Goal: Task Accomplishment & Management: Use online tool/utility

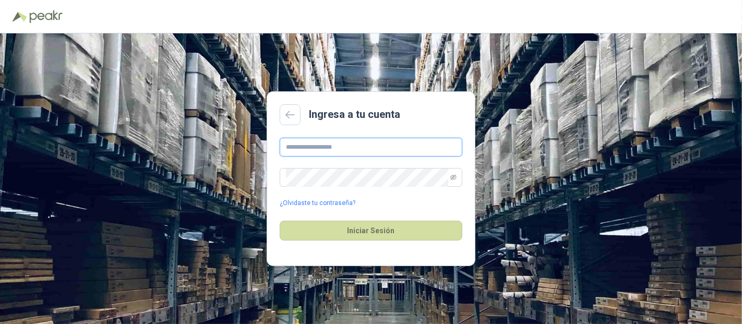
click at [330, 149] on input "text" at bounding box center [371, 147] width 183 height 19
type input "**********"
click at [338, 169] on span at bounding box center [371, 177] width 183 height 19
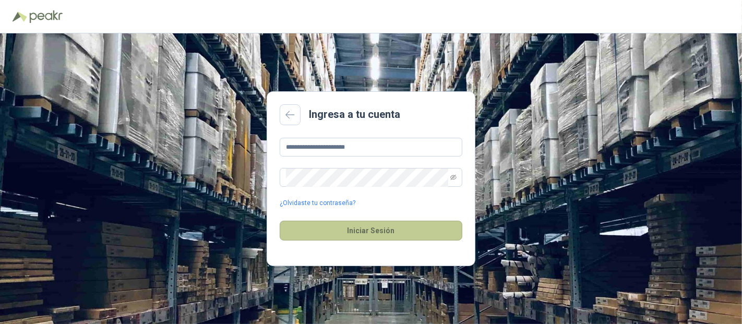
click at [372, 231] on button "Iniciar Sesión" at bounding box center [371, 231] width 183 height 20
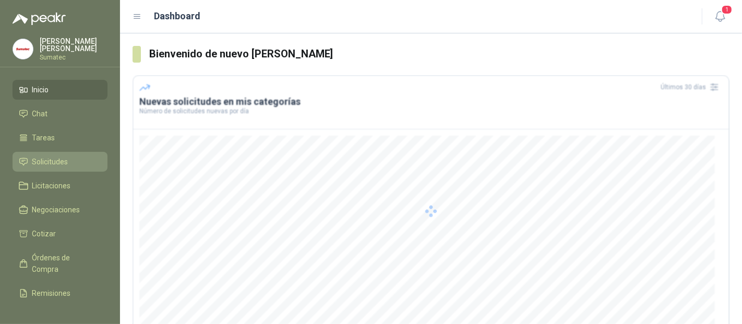
click at [43, 162] on span "Solicitudes" at bounding box center [50, 161] width 36 height 11
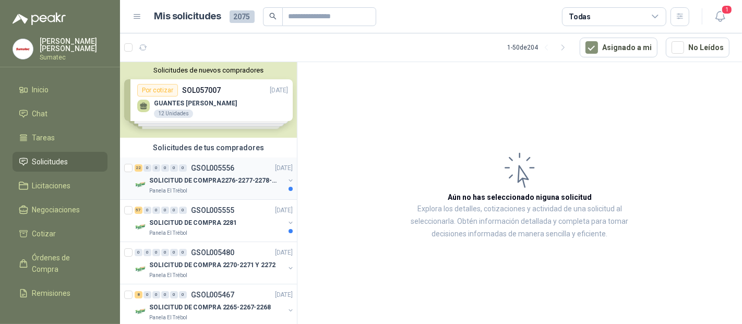
click at [210, 169] on p "GSOL005556" at bounding box center [212, 167] width 43 height 7
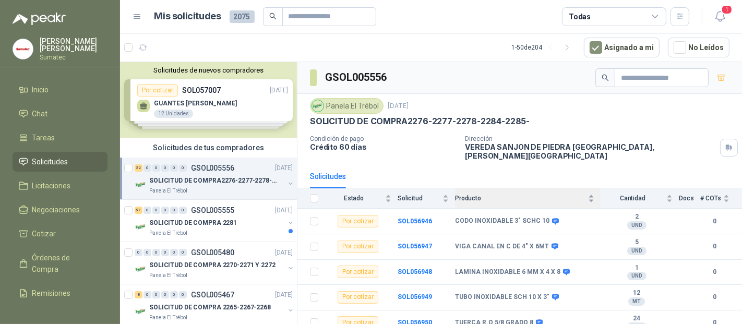
click at [488, 195] on span "Producto" at bounding box center [520, 198] width 131 height 7
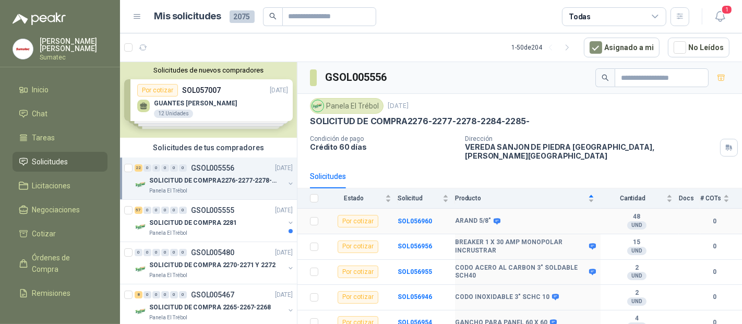
scroll to position [58, 0]
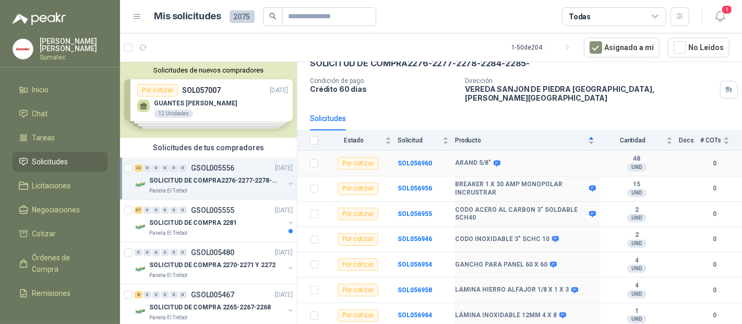
click at [403, 151] on td "SOL056960" at bounding box center [426, 164] width 57 height 26
click at [405, 151] on td "SOL056960" at bounding box center [426, 164] width 57 height 26
click at [405, 160] on b "SOL056960" at bounding box center [415, 163] width 34 height 7
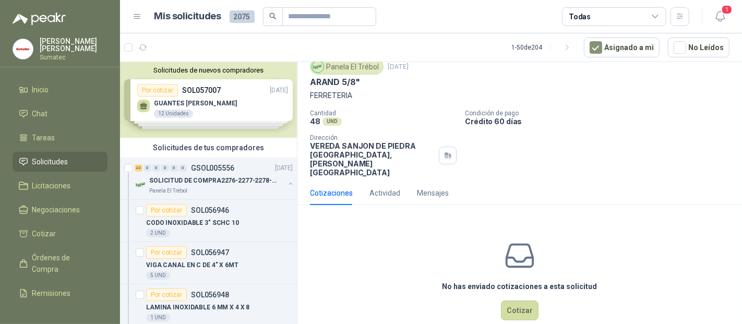
click at [529, 278] on div "No has enviado cotizaciones a esta solicitud Cotizar" at bounding box center [520, 279] width 445 height 133
click at [524, 301] on button "Cotizar" at bounding box center [520, 311] width 38 height 20
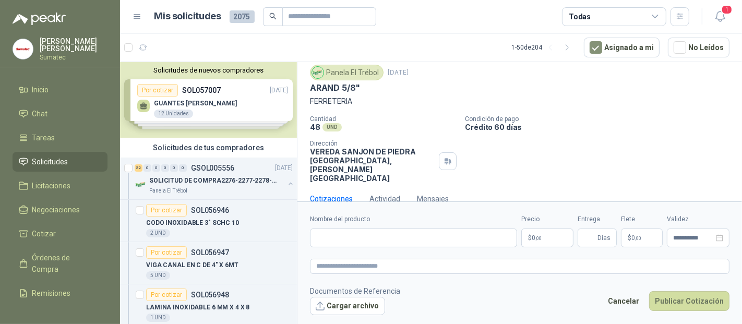
scroll to position [30, 0]
click at [378, 234] on input "Nombre del producto" at bounding box center [413, 238] width 207 height 19
type input "**********"
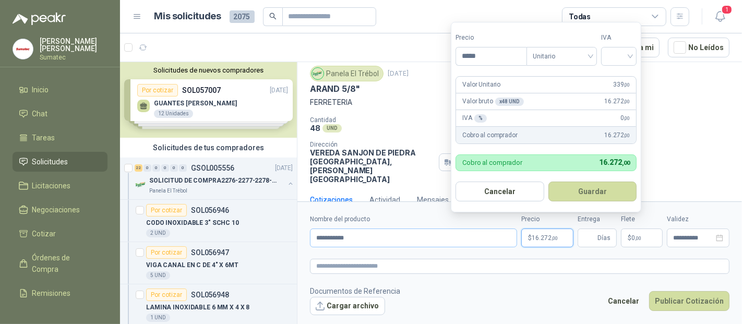
type input "*****"
click at [612, 79] on div "19%" at bounding box center [621, 78] width 19 height 11
click at [601, 183] on button "Guardar" at bounding box center [595, 192] width 90 height 20
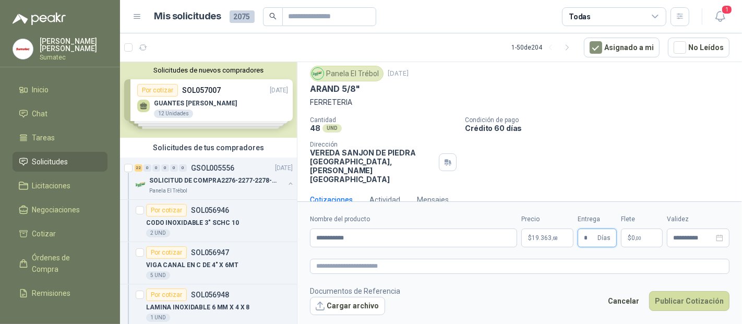
type input "*"
click at [643, 237] on p "$ 0 ,00" at bounding box center [642, 238] width 42 height 19
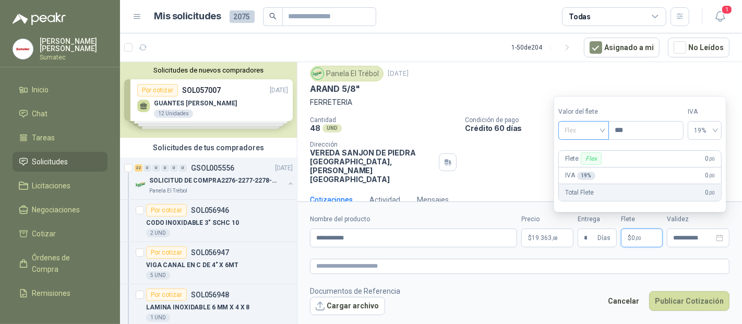
click at [601, 129] on span "Flex" at bounding box center [584, 131] width 38 height 16
click at [576, 175] on div "Incluido" at bounding box center [585, 169] width 49 height 17
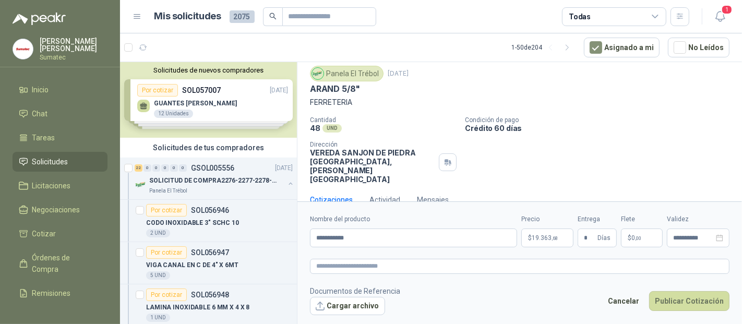
click at [682, 253] on form "**********" at bounding box center [520, 264] width 445 height 126
click at [696, 291] on button "Publicar Cotización" at bounding box center [689, 301] width 80 height 20
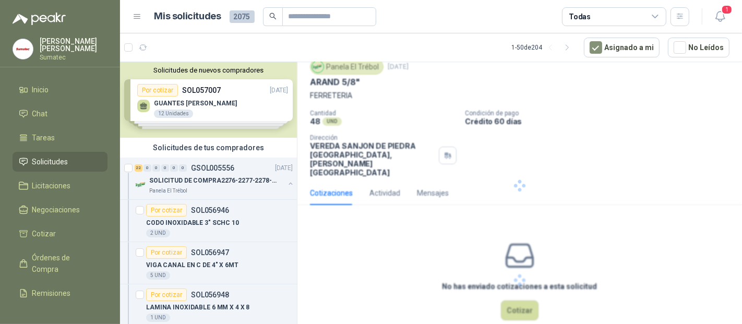
scroll to position [0, 0]
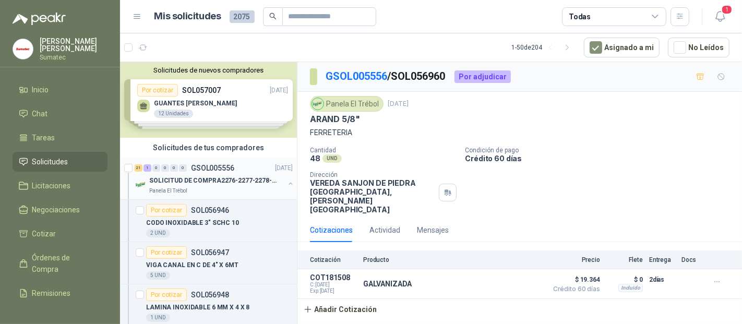
click at [209, 192] on div "Panela El Trébol" at bounding box center [216, 191] width 135 height 8
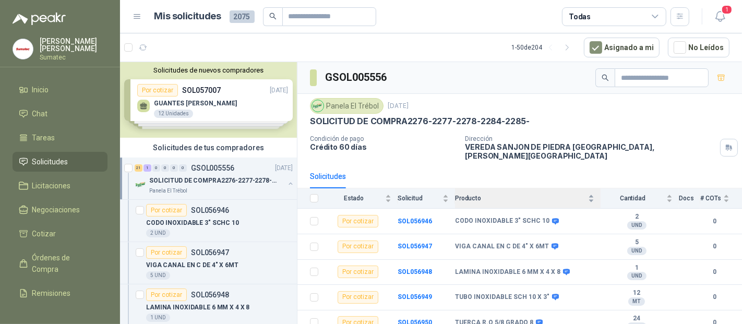
click at [497, 193] on div "Producto" at bounding box center [524, 198] width 139 height 10
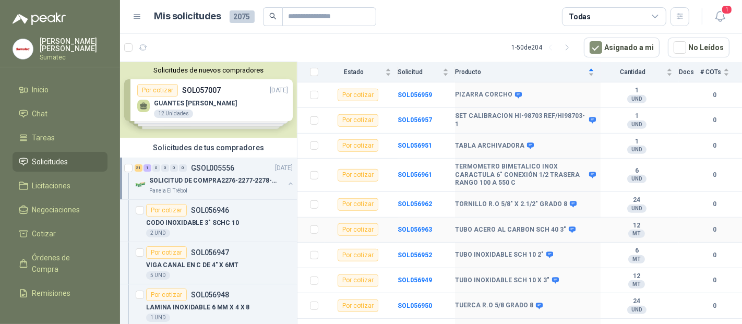
scroll to position [443, 0]
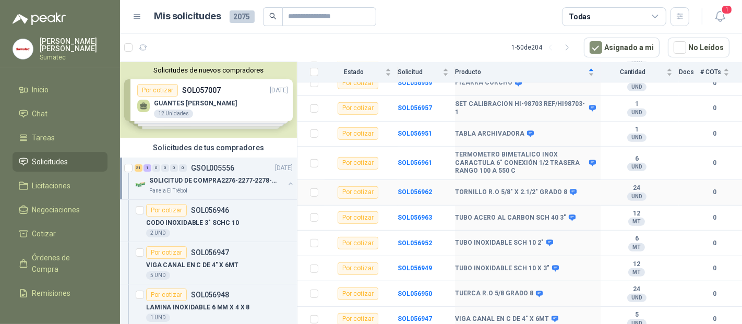
click at [516, 189] on b "TORNILLO R.O 5/8" X 2.1/2" GRADO 8" at bounding box center [511, 192] width 112 height 8
click at [408, 190] on b "SOL056962" at bounding box center [415, 191] width 34 height 7
click at [411, 188] on b "SOL056962" at bounding box center [415, 191] width 34 height 7
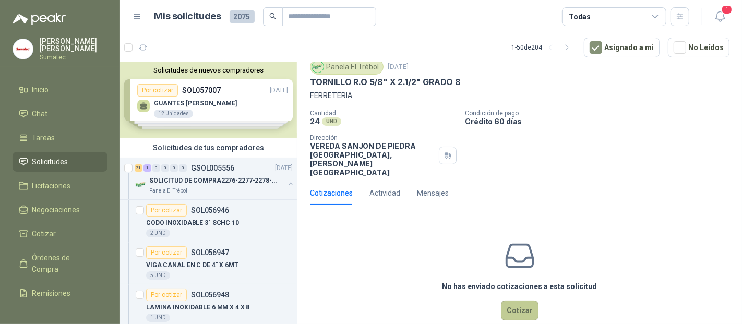
click at [529, 301] on button "Cotizar" at bounding box center [520, 311] width 38 height 20
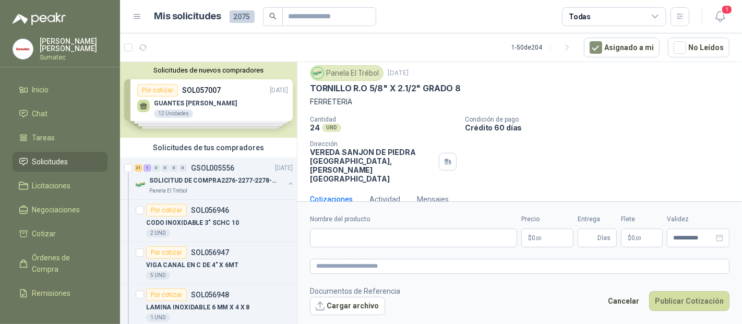
scroll to position [30, 0]
click at [338, 239] on input "Nombre del producto" at bounding box center [413, 238] width 207 height 19
type input "*"
type input "****"
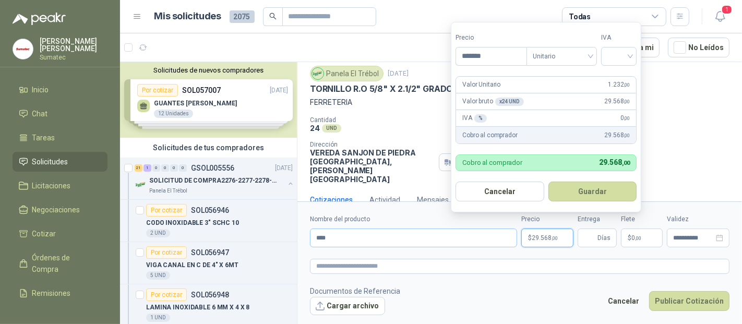
type input "*******"
click at [614, 54] on input "search" at bounding box center [619, 55] width 23 height 16
click at [617, 79] on div "19%" at bounding box center [621, 78] width 19 height 11
click at [597, 186] on button "Guardar" at bounding box center [595, 192] width 90 height 20
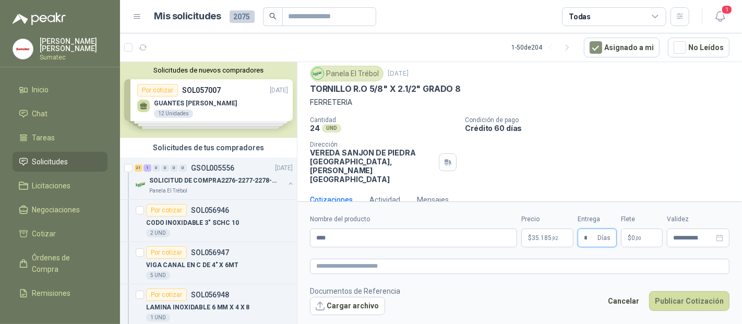
type input "*"
click at [650, 249] on form "**********" at bounding box center [520, 264] width 445 height 126
click at [644, 243] on p "$ 0 ,00" at bounding box center [642, 238] width 42 height 19
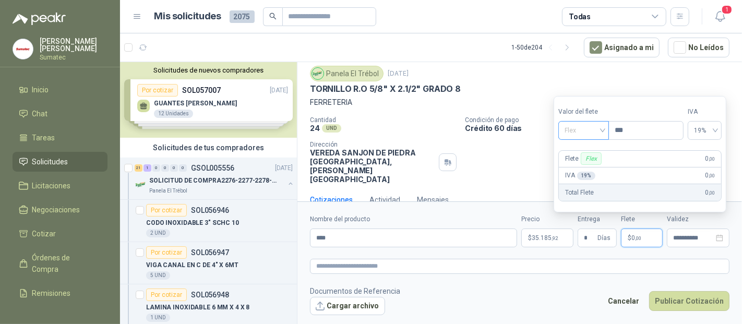
click at [596, 127] on span "Flex" at bounding box center [584, 131] width 38 height 16
click at [583, 166] on div "Incluido" at bounding box center [585, 169] width 36 height 11
click at [704, 300] on button "Publicar Cotización" at bounding box center [689, 301] width 80 height 20
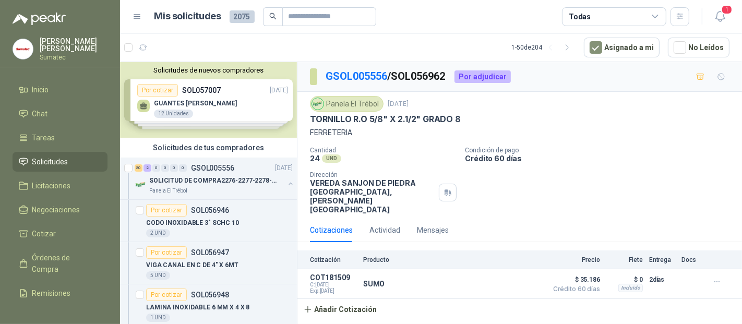
scroll to position [0, 0]
click at [211, 188] on div "Panela El Trébol" at bounding box center [216, 191] width 135 height 8
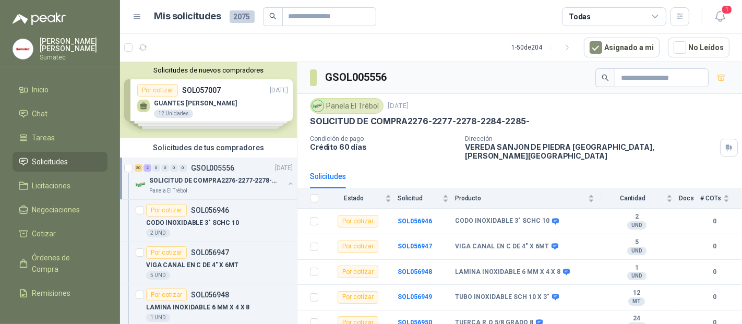
click at [287, 180] on button "button" at bounding box center [291, 184] width 8 height 8
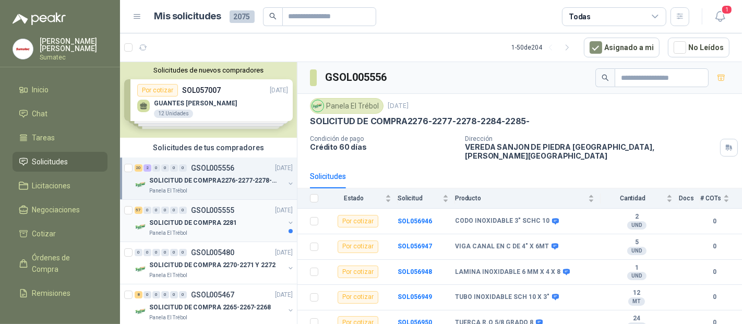
scroll to position [3, 0]
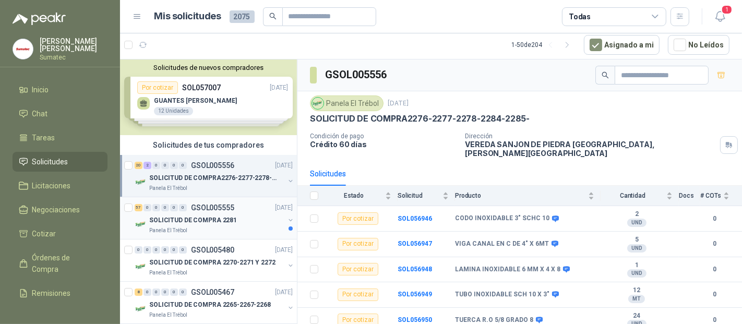
click at [209, 206] on p "GSOL005555" at bounding box center [212, 207] width 43 height 7
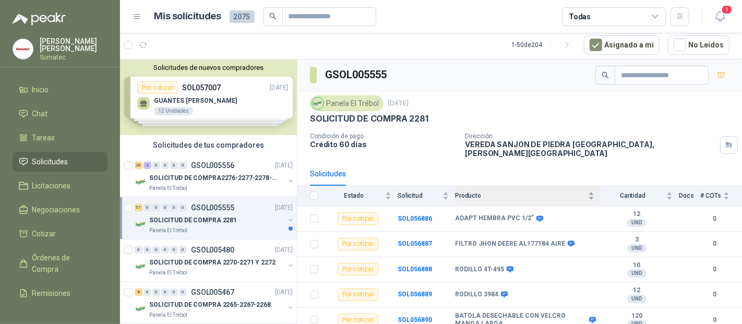
click at [529, 191] on div "Producto" at bounding box center [524, 196] width 139 height 10
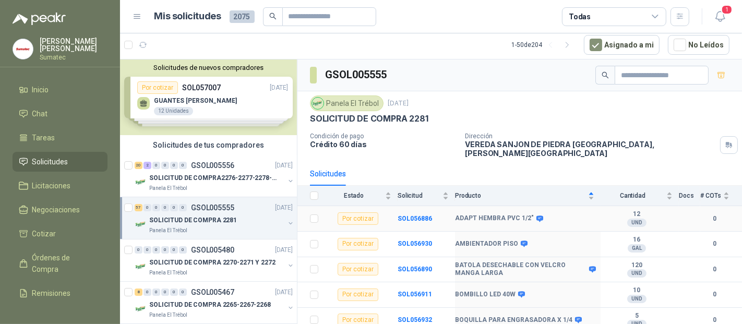
scroll to position [58, 0]
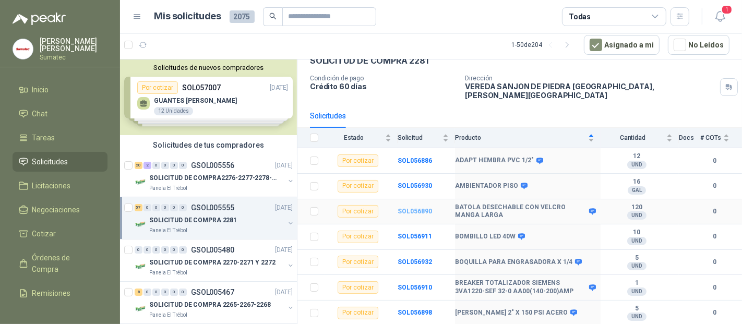
click at [415, 208] on b "SOL056890" at bounding box center [415, 211] width 34 height 7
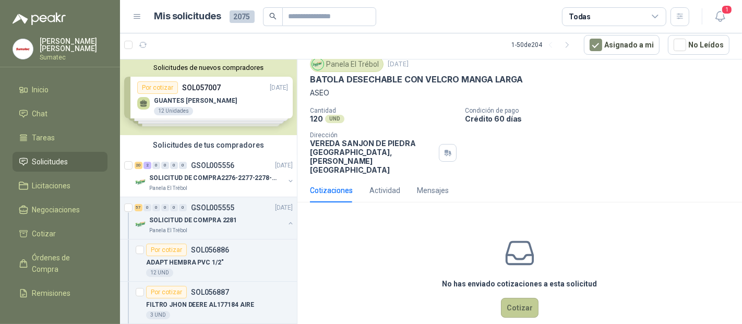
click at [520, 298] on button "Cotizar" at bounding box center [520, 308] width 38 height 20
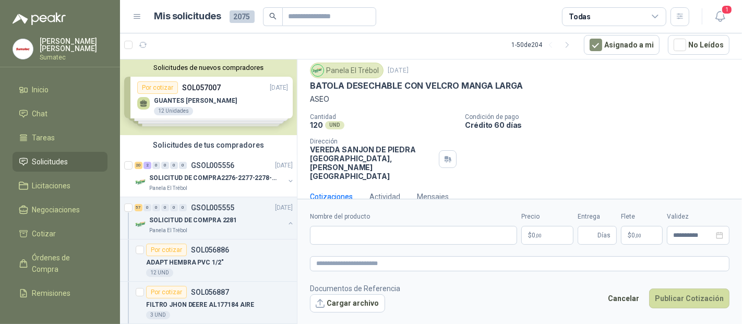
scroll to position [30, 0]
click at [389, 231] on input "Nombre del producto" at bounding box center [413, 235] width 207 height 19
type input "**********"
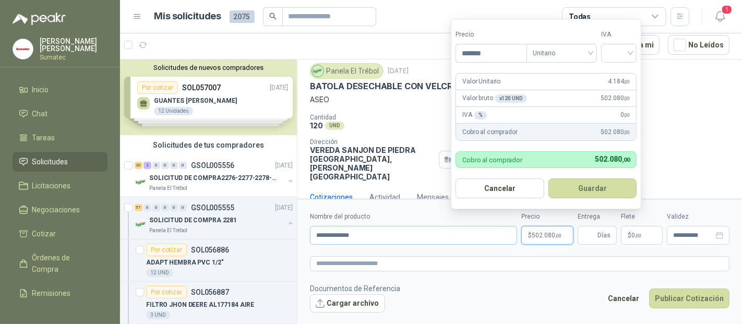
type input "*******"
click at [612, 72] on div "19%" at bounding box center [621, 75] width 19 height 11
click at [601, 185] on button "Guardar" at bounding box center [595, 189] width 90 height 20
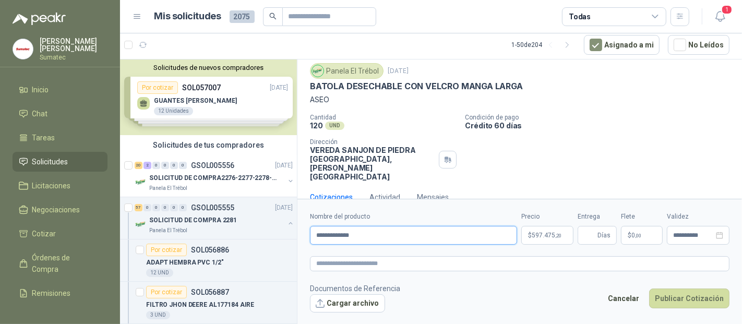
click at [437, 237] on input "**********" at bounding box center [413, 235] width 207 height 19
type input "**********"
click at [581, 234] on span "Días" at bounding box center [597, 235] width 39 height 19
click at [586, 230] on input "Entrega" at bounding box center [589, 236] width 11 height 18
type input "*"
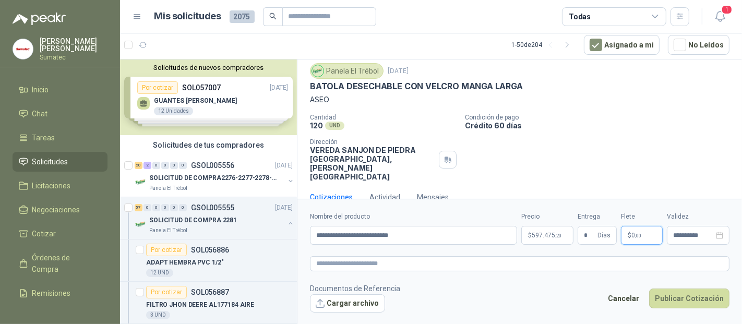
click at [637, 227] on p "$ 0 ,00" at bounding box center [642, 235] width 42 height 19
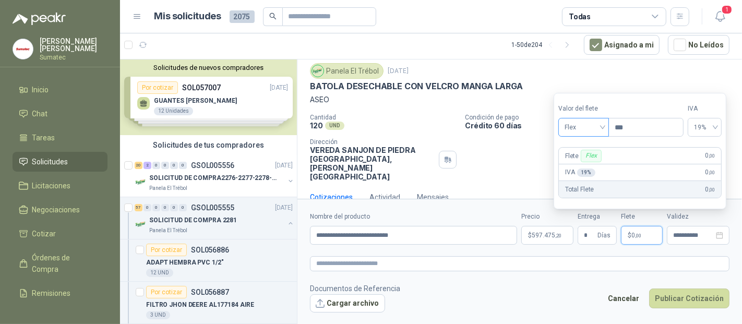
click at [583, 131] on span "Flex" at bounding box center [584, 128] width 38 height 16
click at [574, 164] on div "Incluido" at bounding box center [585, 166] width 36 height 11
click at [681, 293] on button "Publicar Cotización" at bounding box center [689, 299] width 80 height 20
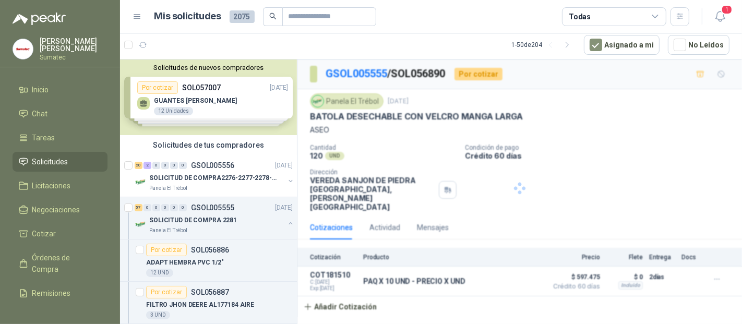
scroll to position [0, 0]
click at [201, 232] on div "Panela El Trébol" at bounding box center [216, 231] width 135 height 8
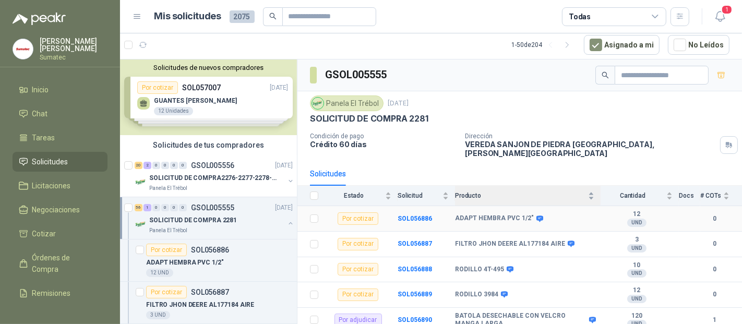
click at [507, 192] on span "Producto" at bounding box center [520, 195] width 131 height 7
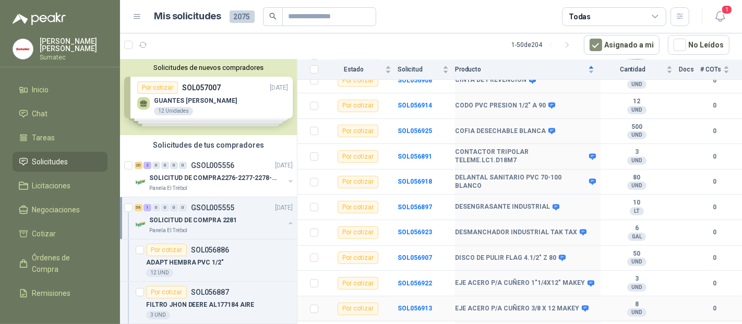
scroll to position [290, 0]
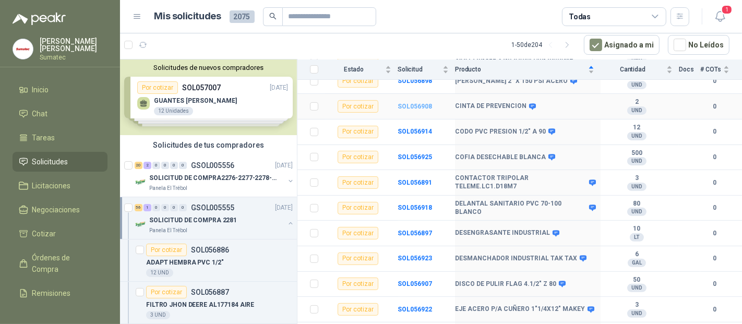
click at [414, 103] on b "SOL056908" at bounding box center [415, 106] width 34 height 7
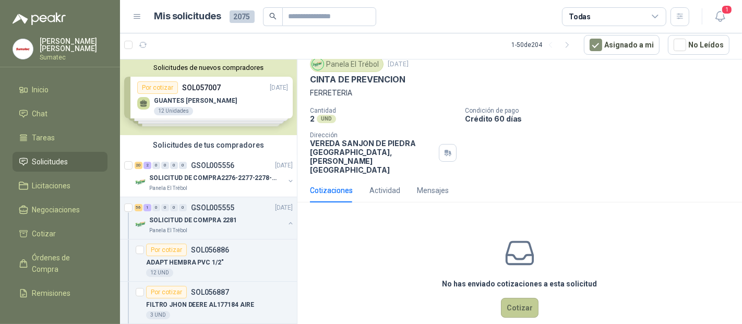
click at [511, 298] on button "Cotizar" at bounding box center [520, 308] width 38 height 20
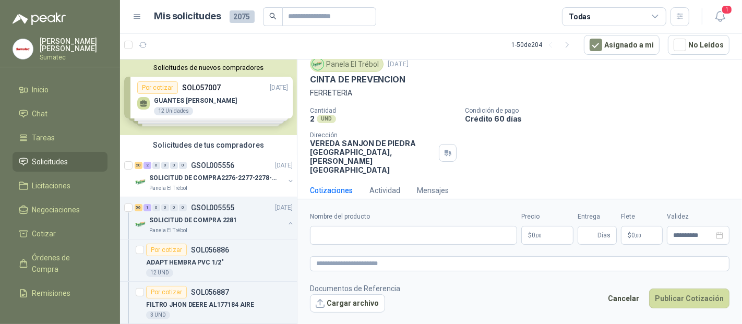
scroll to position [30, 0]
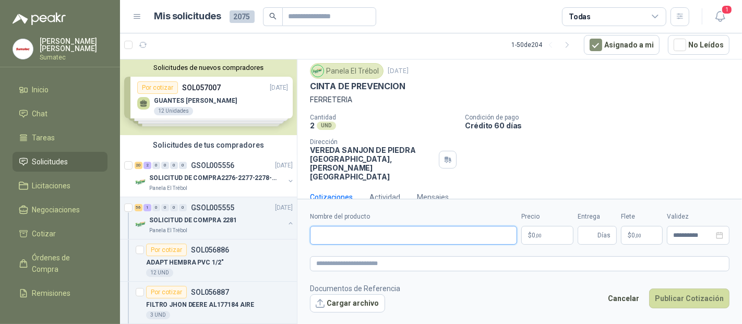
click at [379, 236] on input "Nombre del producto" at bounding box center [413, 235] width 207 height 19
type input "******"
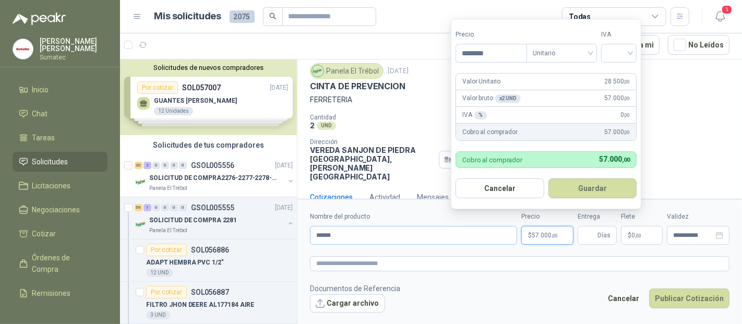
type input "********"
click at [620, 73] on div "19%" at bounding box center [621, 75] width 19 height 11
click at [617, 181] on button "Guardar" at bounding box center [595, 189] width 90 height 20
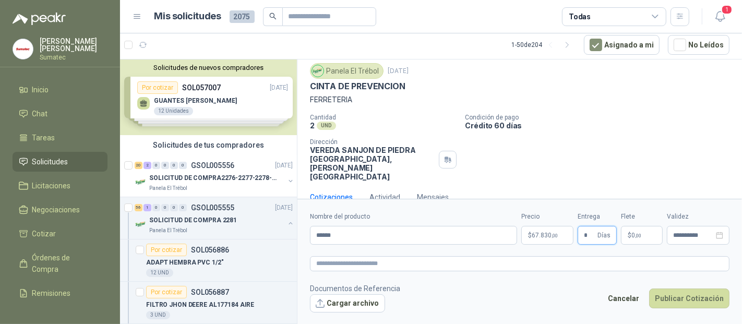
type input "*"
click at [653, 235] on p "$ 0 ,00" at bounding box center [642, 235] width 42 height 19
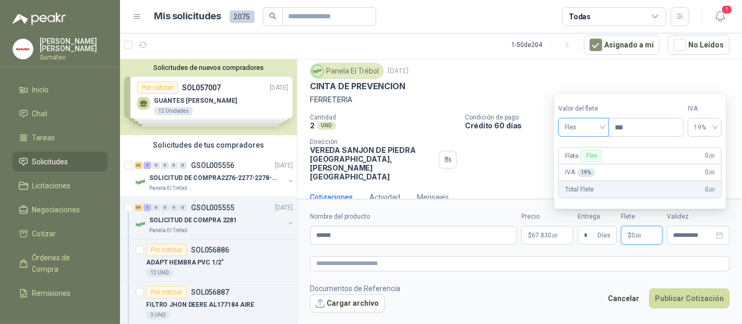
click at [577, 127] on span "Flex" at bounding box center [584, 128] width 38 height 16
click at [580, 162] on div "Incluido" at bounding box center [585, 166] width 36 height 11
click at [697, 301] on button "Publicar Cotización" at bounding box center [689, 299] width 80 height 20
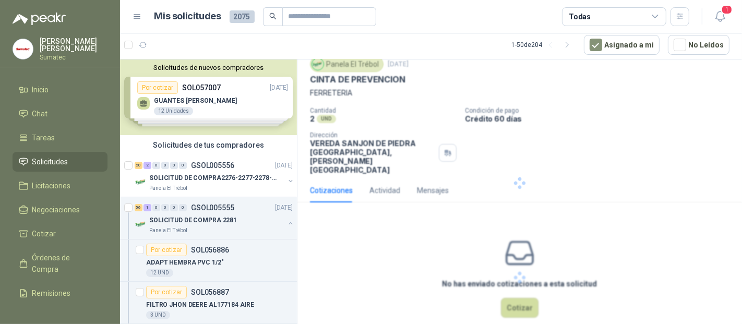
scroll to position [0, 0]
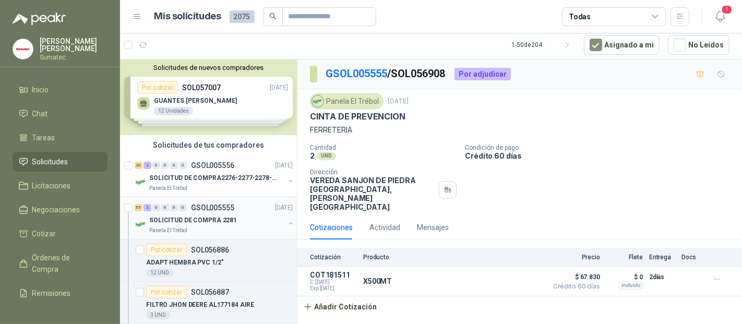
click at [237, 220] on div "SOLICITUD DE COMPRA 2281" at bounding box center [216, 220] width 135 height 13
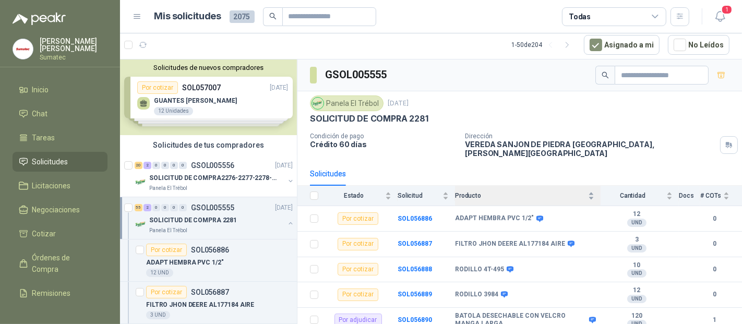
click at [504, 191] on div "Producto" at bounding box center [524, 196] width 139 height 10
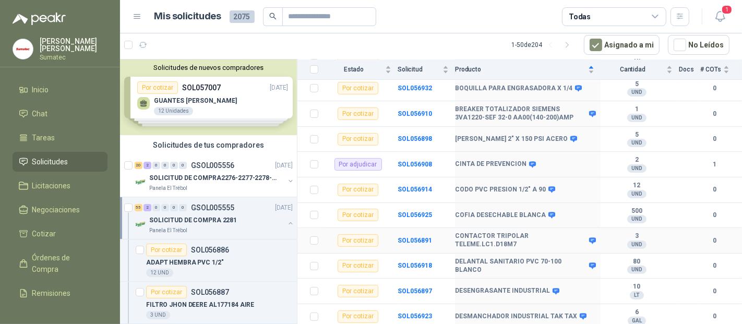
scroll to position [290, 0]
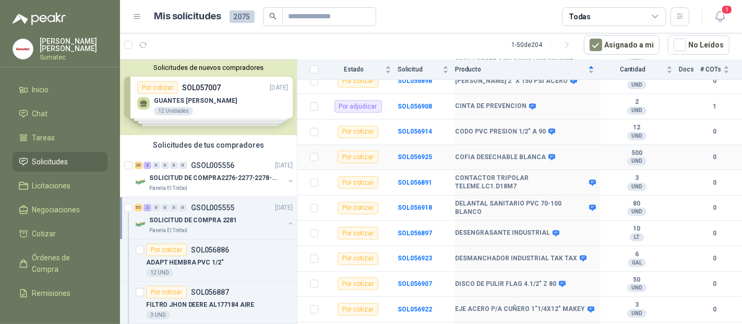
click at [414, 153] on b "SOL056925" at bounding box center [415, 156] width 34 height 7
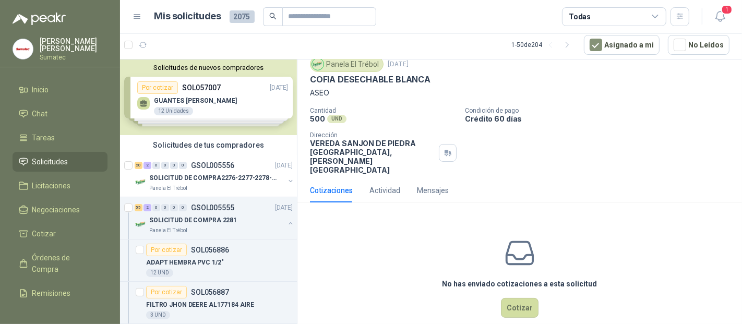
drag, startPoint x: 505, startPoint y: 305, endPoint x: 510, endPoint y: 301, distance: 7.0
click at [505, 305] on div "No has enviado cotizaciones a esta solicitud Cotizar" at bounding box center [520, 277] width 445 height 133
click at [513, 298] on button "Cotizar" at bounding box center [520, 308] width 38 height 20
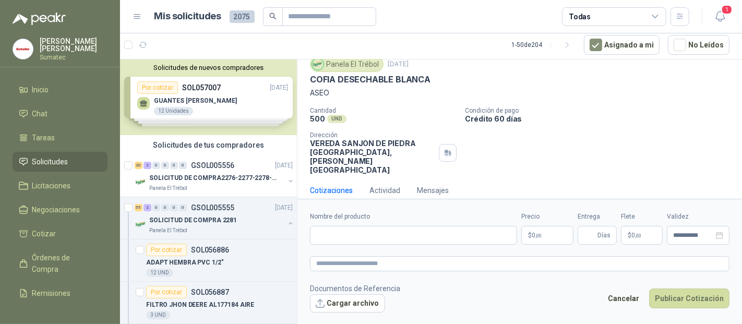
scroll to position [30, 0]
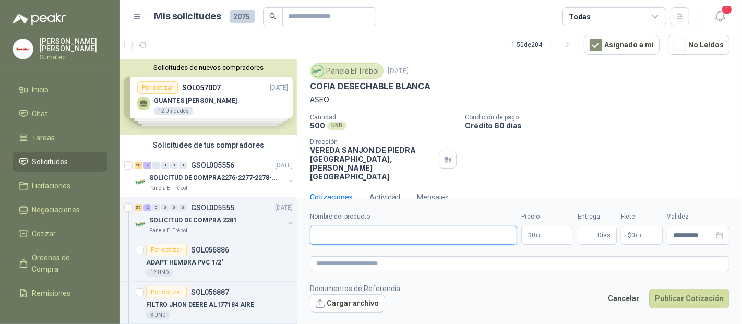
click at [429, 239] on input "Nombre del producto" at bounding box center [413, 235] width 207 height 19
type input "**********"
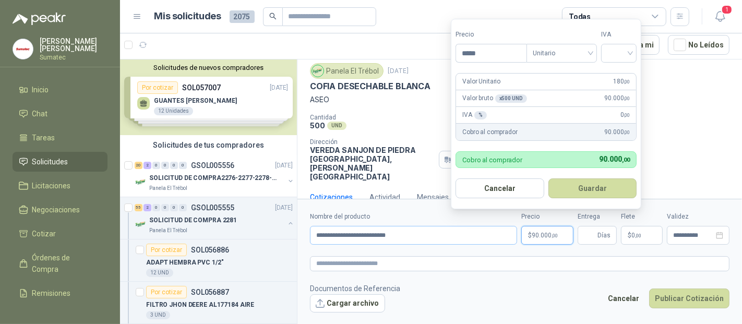
type input "*****"
click at [625, 52] on input "search" at bounding box center [619, 52] width 23 height 16
click at [628, 73] on div "19%" at bounding box center [621, 75] width 19 height 11
click at [605, 206] on form "Precio ***** Tipo Unitario IVA 19% 19% Valor Unitario 180 ,00 Valor bruto x 500…" at bounding box center [547, 114] width 193 height 191
click at [607, 196] on button "Guardar" at bounding box center [595, 189] width 90 height 20
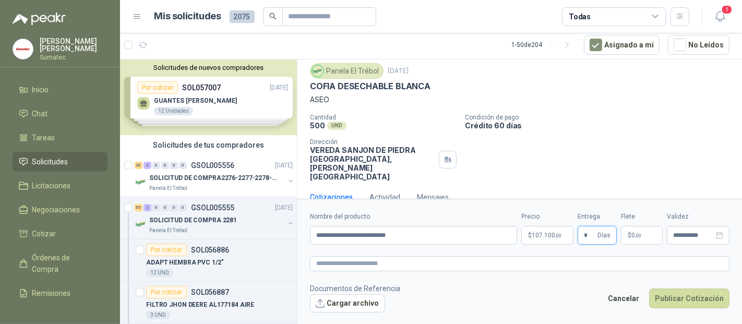
type input "*"
click at [651, 242] on p "$ 0 ,00" at bounding box center [642, 235] width 42 height 19
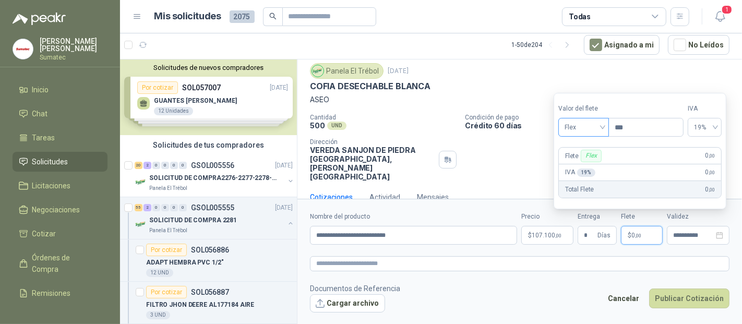
click at [597, 129] on span "Flex" at bounding box center [584, 128] width 38 height 16
click at [586, 168] on div "Incluido" at bounding box center [585, 166] width 36 height 11
click at [688, 294] on button "Publicar Cotización" at bounding box center [689, 299] width 80 height 20
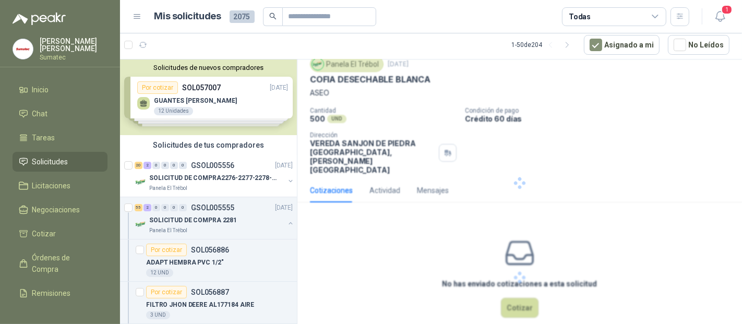
scroll to position [0, 0]
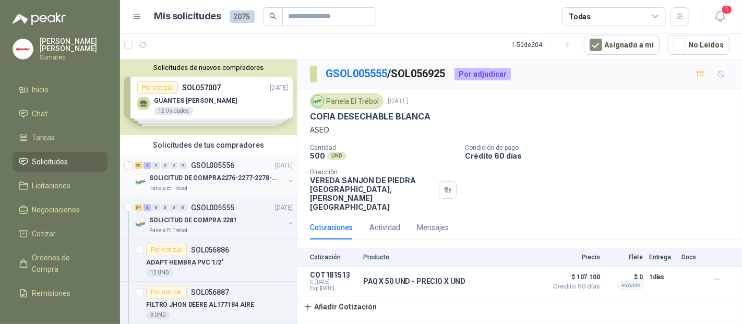
click at [210, 162] on p "GSOL005556" at bounding box center [212, 165] width 43 height 7
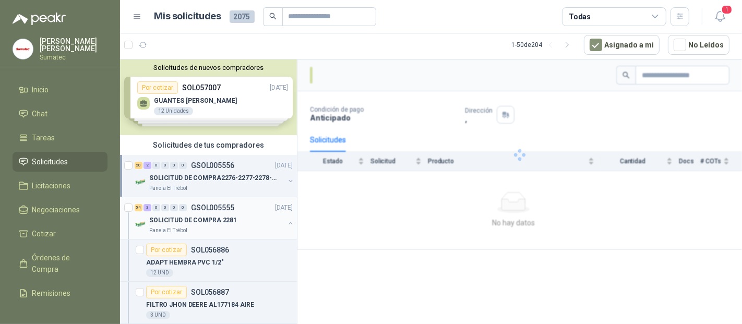
click at [186, 209] on div "0" at bounding box center [183, 207] width 8 height 7
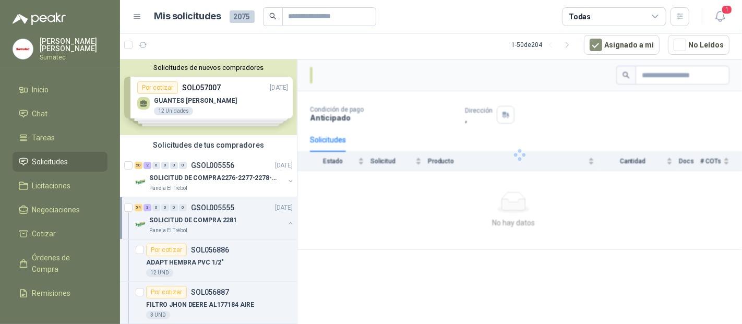
click at [180, 227] on p "Panela El Trébol" at bounding box center [168, 231] width 38 height 8
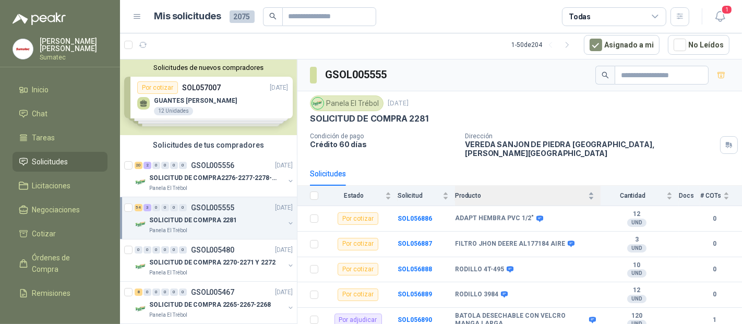
click at [460, 192] on span "Producto" at bounding box center [520, 195] width 131 height 7
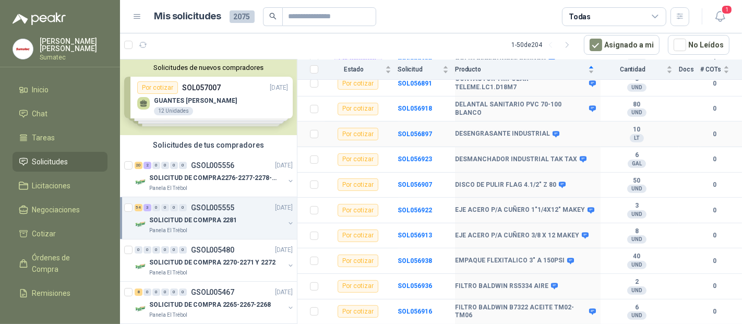
scroll to position [406, 0]
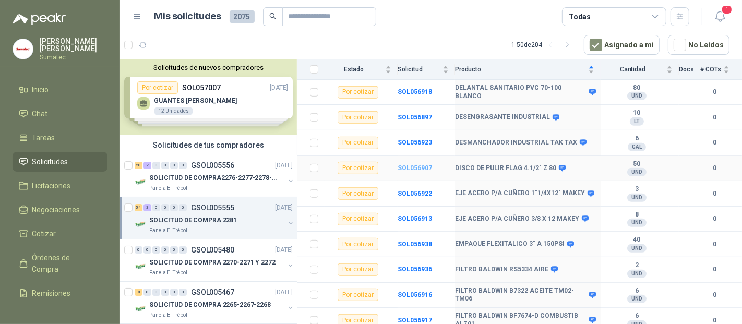
click at [411, 164] on b "SOL056907" at bounding box center [415, 167] width 34 height 7
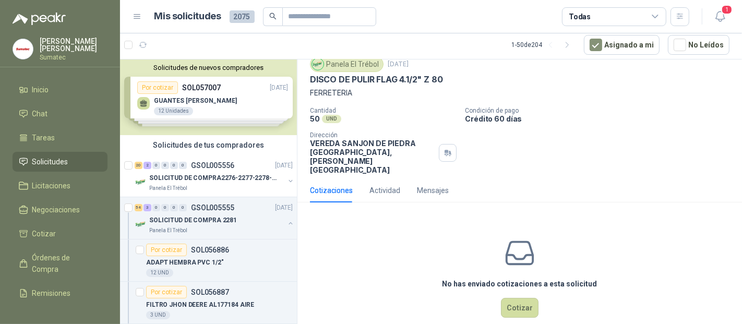
click at [533, 287] on div "No has enviado cotizaciones a esta solicitud Cotizar" at bounding box center [520, 277] width 445 height 133
click at [520, 298] on button "Cotizar" at bounding box center [520, 308] width 38 height 20
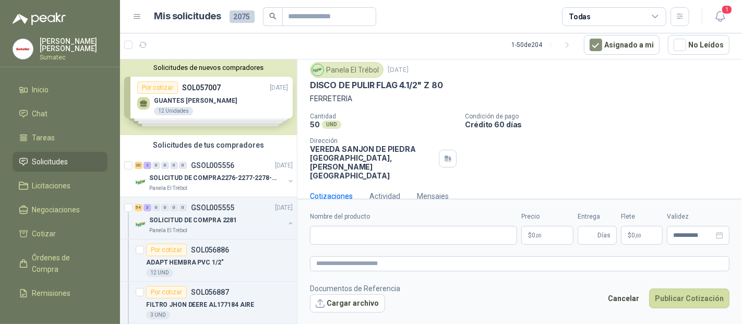
scroll to position [30, 0]
click at [350, 233] on input "Nombre del producto" at bounding box center [413, 235] width 207 height 19
type input "*"
type input "*******"
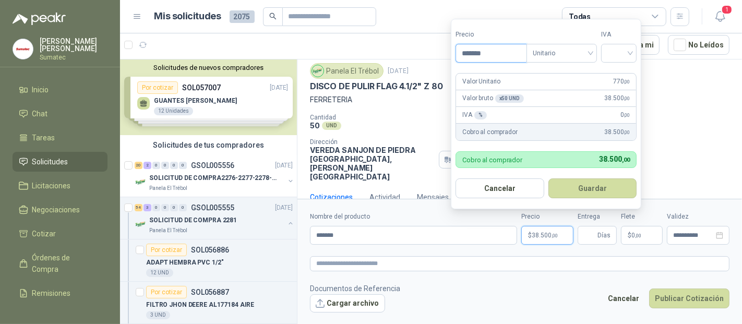
type input "*******"
click at [615, 45] on input "search" at bounding box center [619, 52] width 23 height 16
click at [613, 72] on div "19%" at bounding box center [621, 75] width 19 height 11
click at [581, 196] on button "Guardar" at bounding box center [595, 189] width 90 height 20
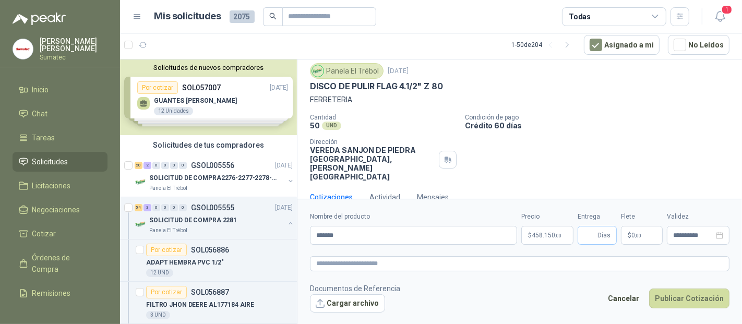
click at [597, 236] on span "Días" at bounding box center [597, 235] width 39 height 19
type input "*"
click at [632, 236] on span "0 ,00" at bounding box center [637, 235] width 10 height 6
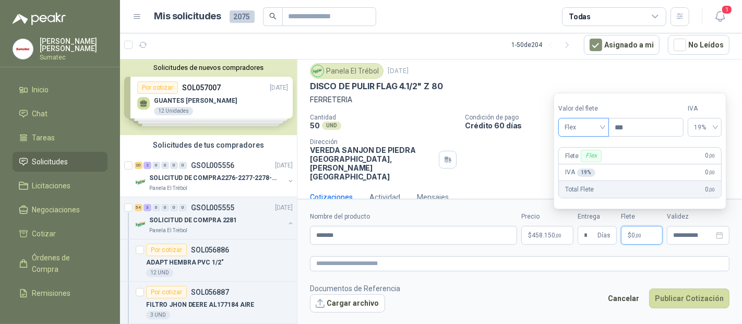
click at [592, 128] on span "Flex" at bounding box center [584, 128] width 38 height 16
click at [580, 169] on div "Incluido" at bounding box center [585, 166] width 36 height 11
click at [691, 298] on button "Publicar Cotización" at bounding box center [689, 299] width 80 height 20
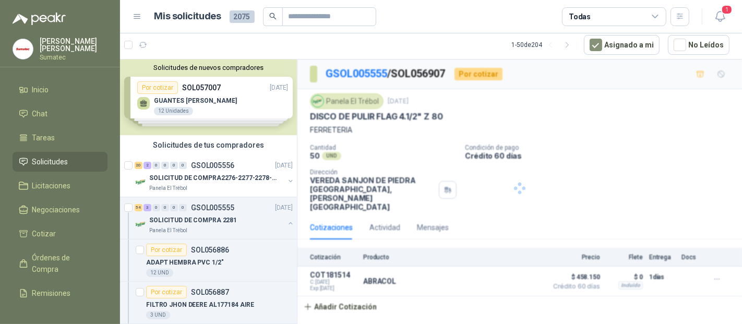
scroll to position [0, 0]
click at [232, 224] on div "SOLICITUD DE COMPRA 2281" at bounding box center [216, 220] width 135 height 13
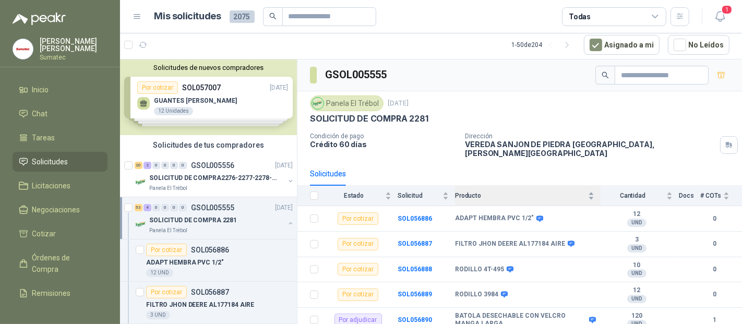
click at [529, 192] on span "Producto" at bounding box center [520, 195] width 131 height 7
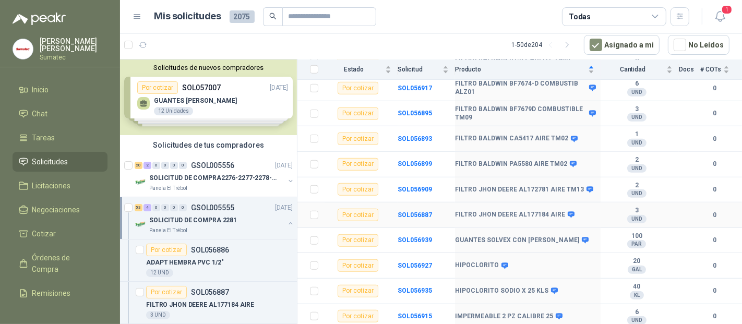
scroll to position [696, 0]
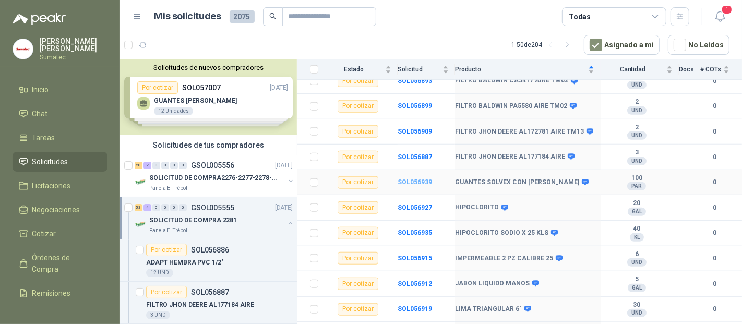
click at [411, 179] on b "SOL056939" at bounding box center [415, 182] width 34 height 7
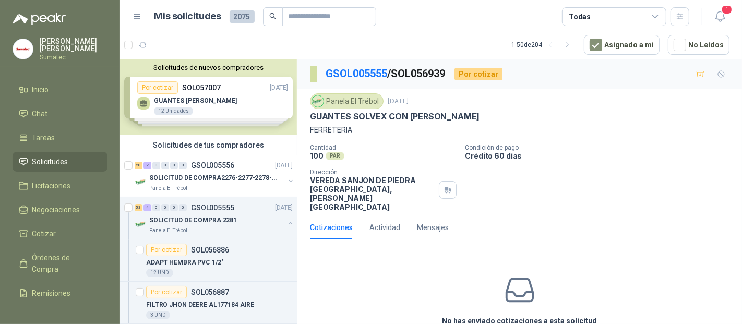
scroll to position [37, 0]
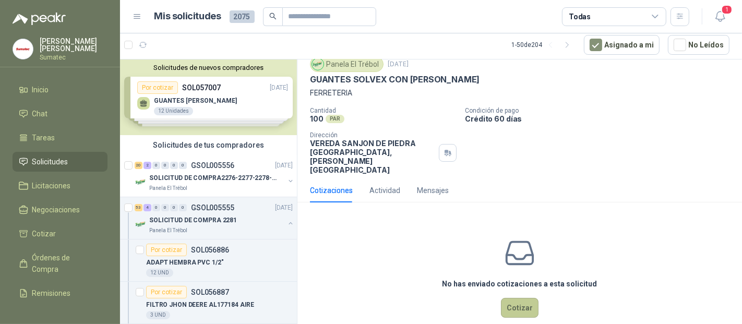
click at [520, 298] on button "Cotizar" at bounding box center [520, 308] width 38 height 20
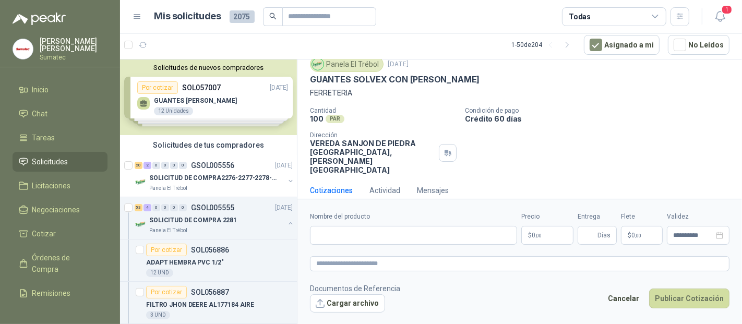
scroll to position [30, 0]
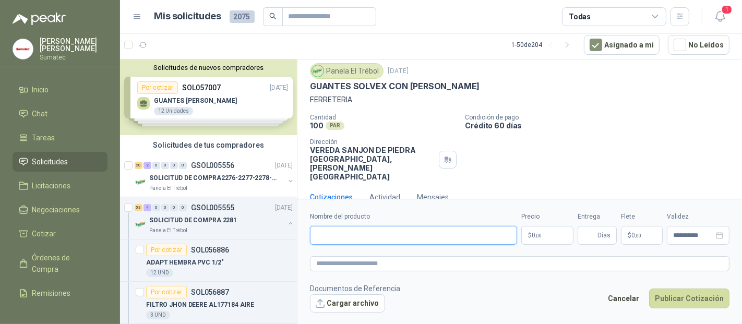
click at [385, 229] on input "Nombre del producto" at bounding box center [413, 235] width 207 height 19
type input "*"
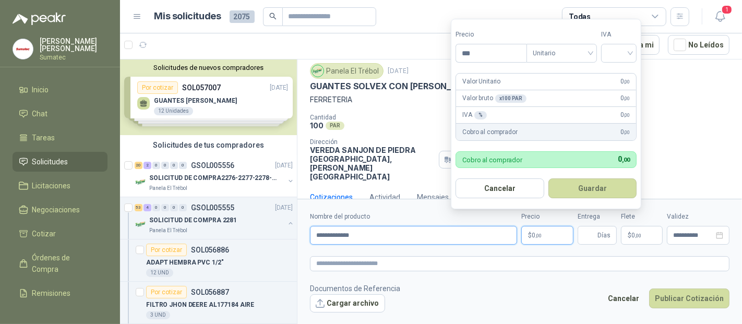
click at [385, 229] on input "**********" at bounding box center [413, 235] width 207 height 19
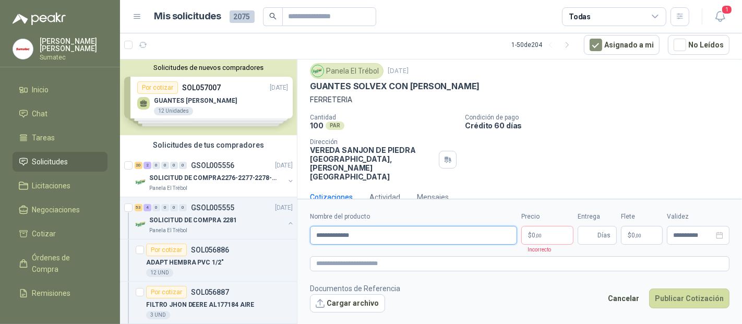
click at [512, 237] on input "**********" at bounding box center [413, 235] width 207 height 19
type input "**********"
click at [544, 235] on p "$ 0 ,00" at bounding box center [547, 235] width 52 height 19
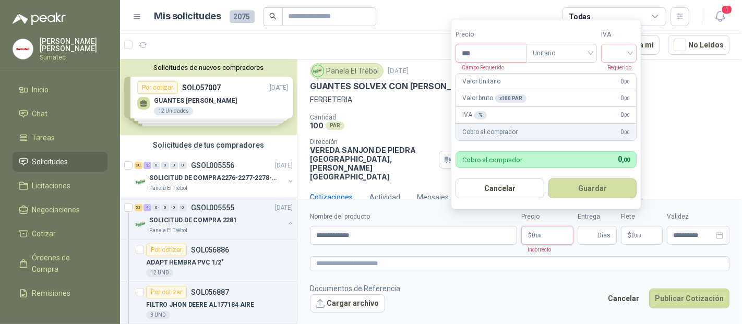
drag, startPoint x: 476, startPoint y: 54, endPoint x: 439, endPoint y: 56, distance: 37.1
click at [452, 55] on form "Precio *** Campo Requerido Tipo Unitario IVA Requerido Valor Unitario 0 ,00 Val…" at bounding box center [546, 114] width 191 height 191
type input "*******"
click at [631, 52] on input "search" at bounding box center [619, 52] width 23 height 16
click at [623, 73] on div "19%" at bounding box center [621, 75] width 19 height 11
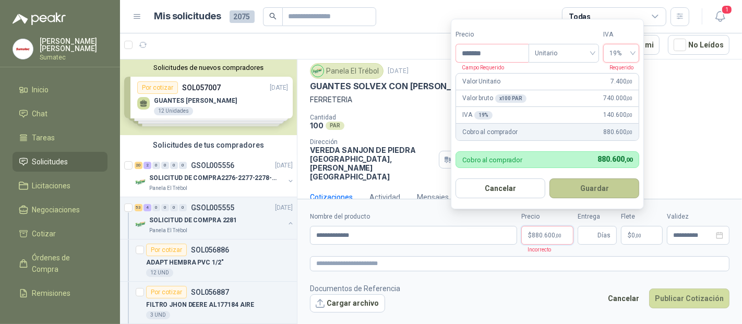
click at [611, 185] on button "Guardar" at bounding box center [595, 189] width 90 height 20
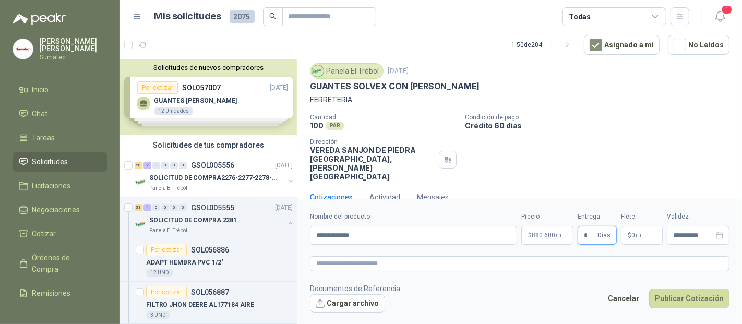
type input "*"
click at [643, 229] on p "$ 0 ,00" at bounding box center [642, 235] width 42 height 19
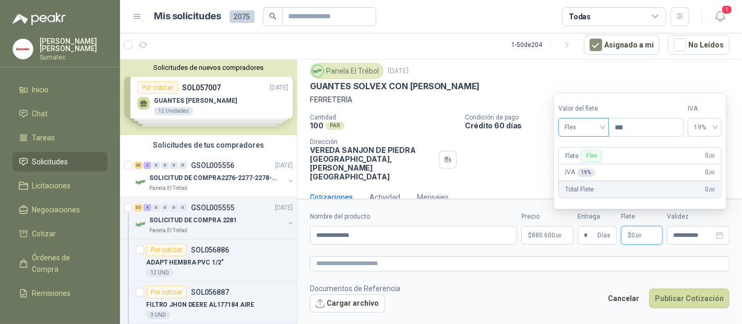
click at [593, 132] on span "Flex" at bounding box center [584, 128] width 38 height 16
click at [575, 163] on div "Incluido" at bounding box center [585, 166] width 36 height 11
click at [685, 298] on button "Publicar Cotización" at bounding box center [689, 299] width 80 height 20
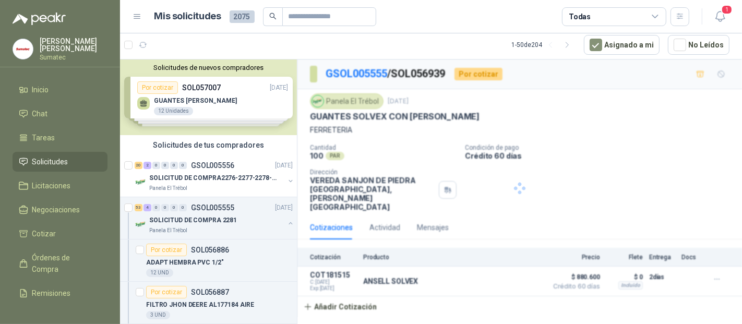
scroll to position [0, 0]
click at [200, 216] on p "SOLICITUD DE COMPRA 2281" at bounding box center [193, 221] width 88 height 10
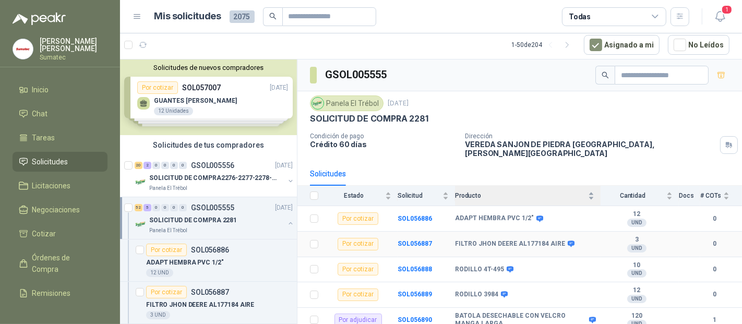
click at [507, 192] on span "Producto" at bounding box center [520, 195] width 131 height 7
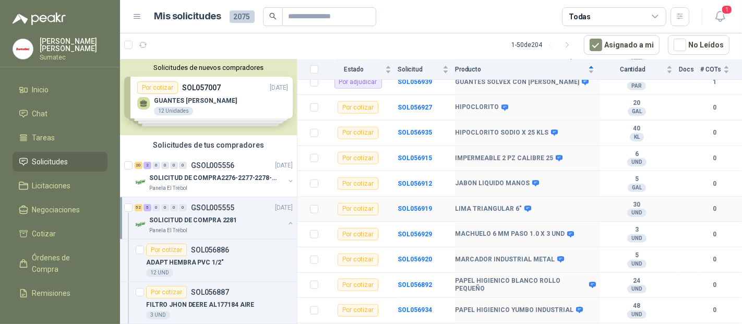
scroll to position [812, 0]
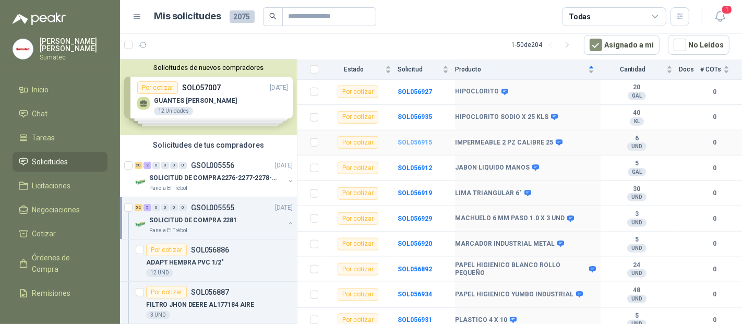
click at [404, 141] on b "SOL056915" at bounding box center [415, 142] width 34 height 7
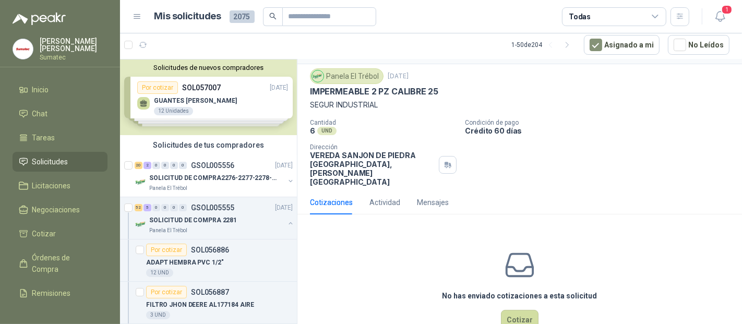
scroll to position [37, 0]
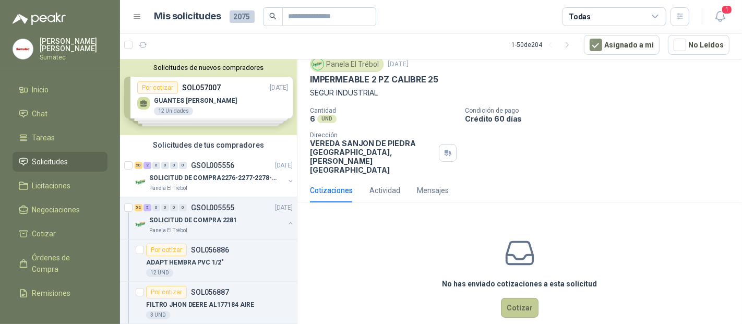
click at [523, 298] on button "Cotizar" at bounding box center [520, 308] width 38 height 20
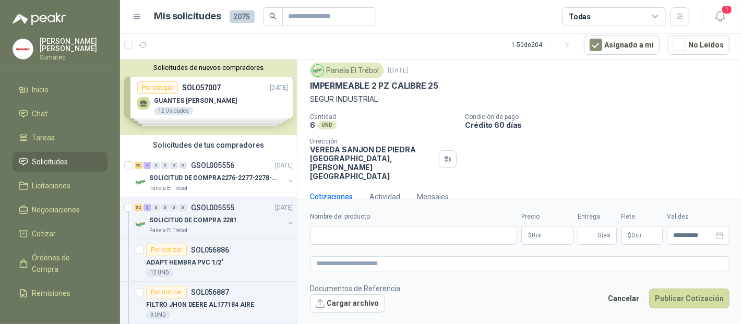
scroll to position [30, 0]
click at [389, 241] on input "Nombre del producto" at bounding box center [413, 235] width 207 height 19
type input "*******"
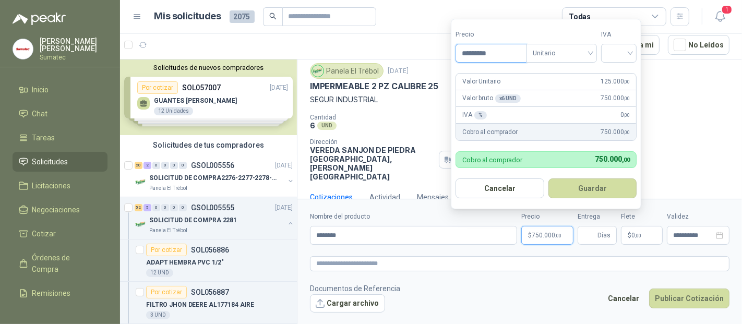
drag, startPoint x: 505, startPoint y: 53, endPoint x: 285, endPoint y: 59, distance: 219.8
click at [388, 54] on body "[PERSON_NAME] Sumatec Inicio Chat Tareas Solicitudes Licitaciones Negociaciones…" at bounding box center [371, 162] width 742 height 324
type input "*********"
click at [618, 49] on input "search" at bounding box center [619, 52] width 23 height 16
click at [623, 75] on div "19%" at bounding box center [621, 75] width 19 height 11
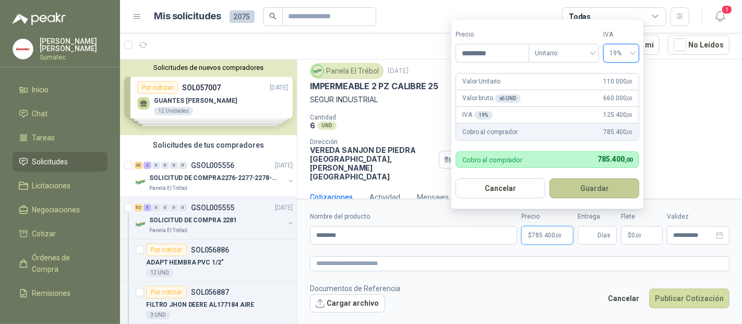
click at [605, 192] on button "Guardar" at bounding box center [595, 189] width 90 height 20
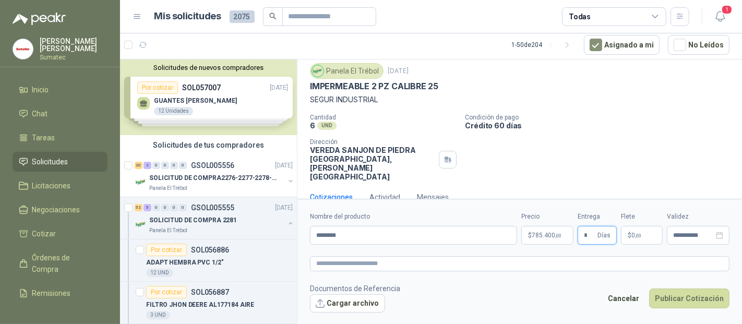
type input "*"
click at [651, 236] on p "$ 0 ,00" at bounding box center [642, 235] width 42 height 19
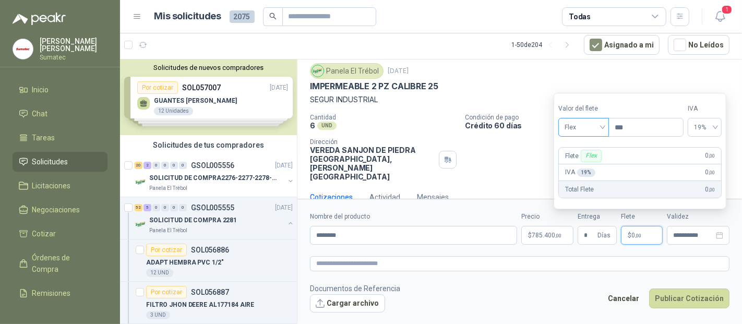
click at [602, 120] on span "Flex" at bounding box center [584, 128] width 38 height 16
click at [587, 169] on div "Incluido" at bounding box center [585, 166] width 36 height 11
click at [707, 315] on form "**********" at bounding box center [520, 262] width 445 height 126
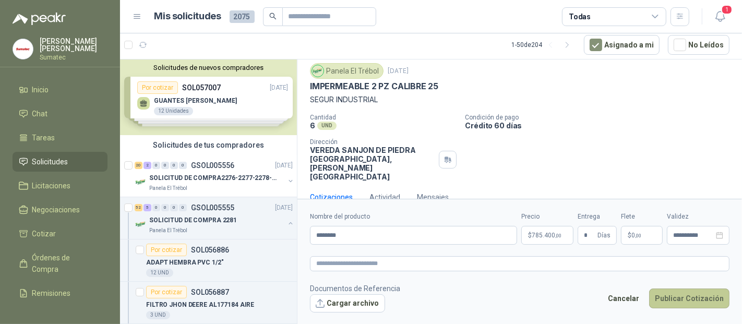
click at [703, 300] on button "Publicar Cotización" at bounding box center [689, 299] width 80 height 20
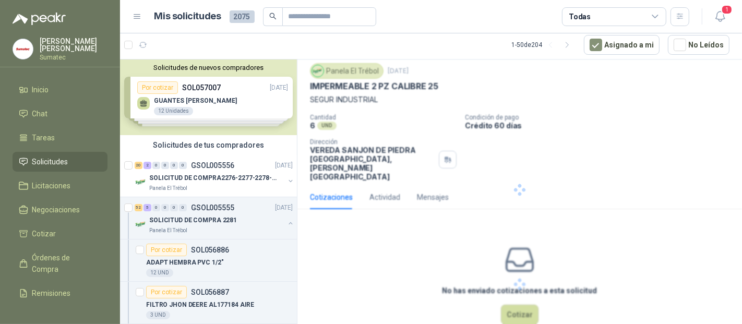
scroll to position [0, 0]
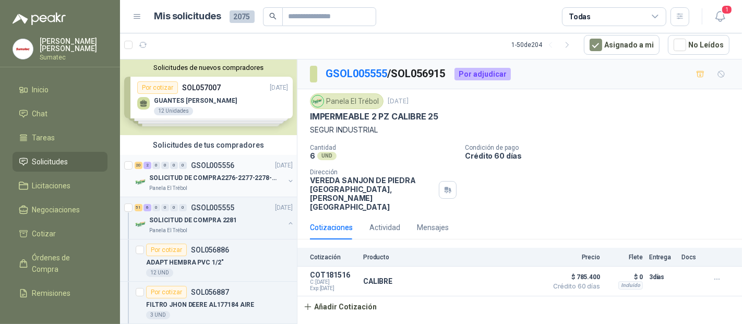
click at [222, 195] on div "20 2 0 0 0 0 GSOL005556 [DATE] SOLICITUD DE COMPRA2276-2277-2278-2284-2285- Pan…" at bounding box center [208, 176] width 177 height 42
click at [213, 205] on p "GSOL005555" at bounding box center [212, 207] width 43 height 7
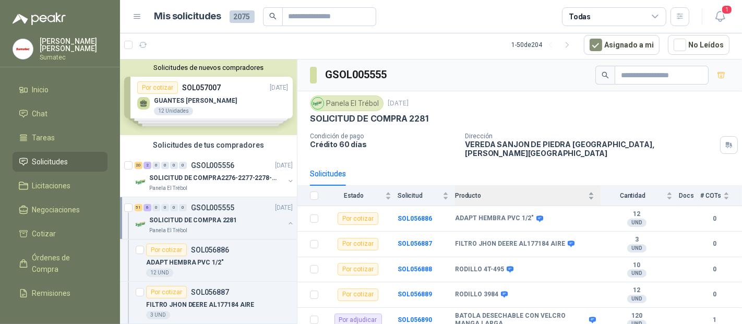
click at [516, 191] on div "Producto" at bounding box center [524, 196] width 139 height 10
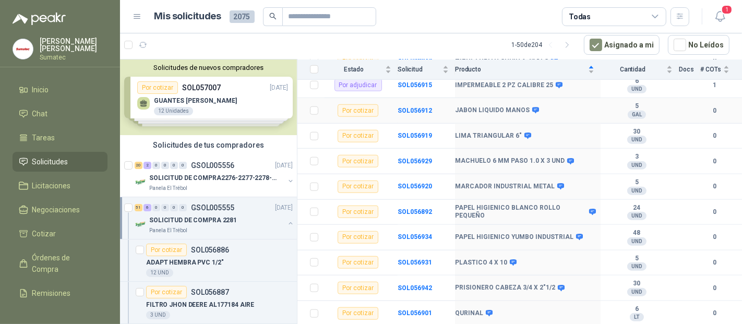
scroll to position [870, 0]
click at [418, 132] on b "SOL056919" at bounding box center [415, 135] width 34 height 7
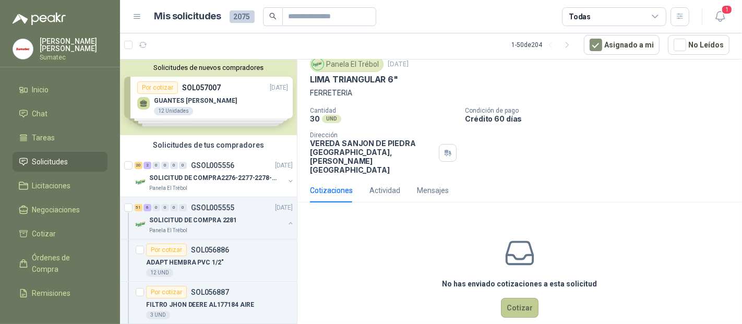
click at [525, 298] on button "Cotizar" at bounding box center [520, 308] width 38 height 20
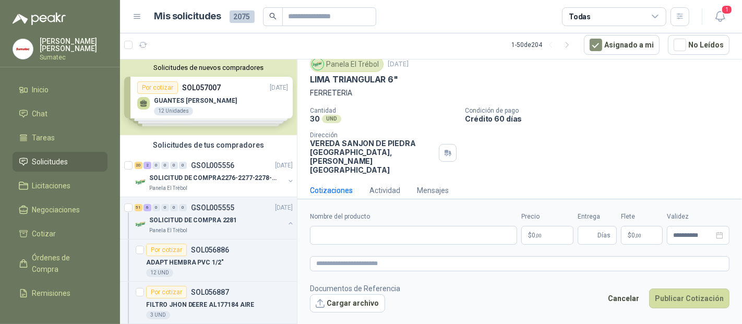
scroll to position [30, 0]
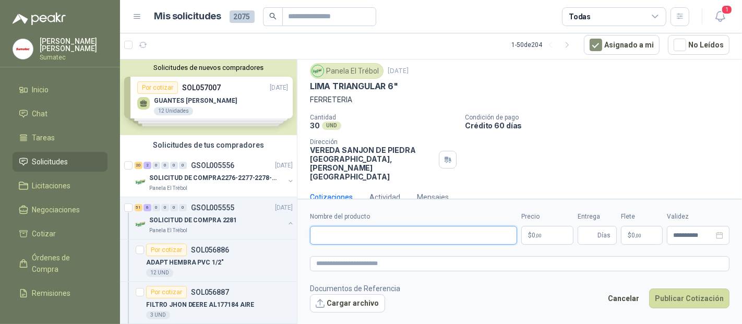
click at [366, 235] on input "Nombre del producto" at bounding box center [413, 235] width 207 height 19
type input "********"
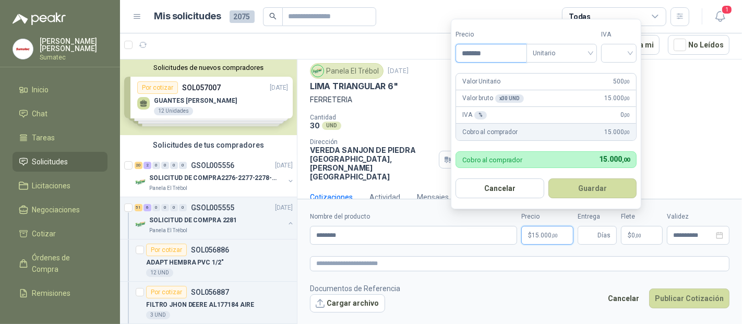
type input "*******"
click at [631, 50] on input "search" at bounding box center [619, 52] width 23 height 16
click at [617, 74] on div "19%" at bounding box center [621, 75] width 19 height 11
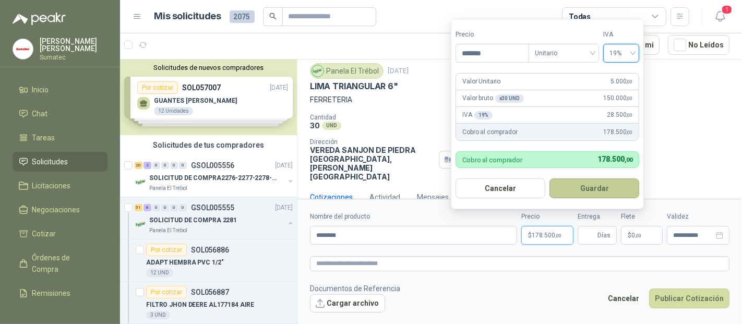
click at [575, 193] on button "Guardar" at bounding box center [595, 189] width 90 height 20
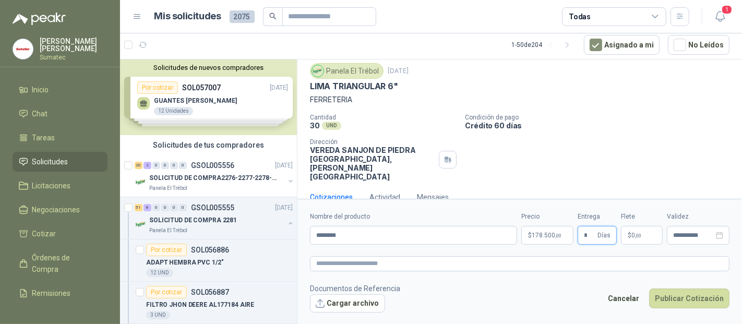
type input "*"
click at [649, 238] on p "$ 0 ,00" at bounding box center [642, 235] width 42 height 19
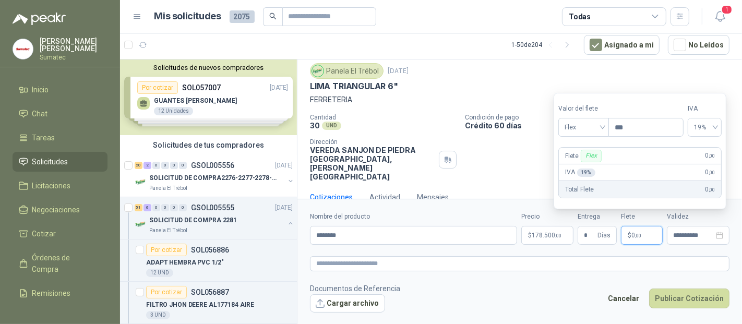
click at [589, 142] on section "Valor del flete Flex Precio *** IVA 19% Flete Flex 0 ,00 IVA 19 % 0 ,00 Total F…" at bounding box center [640, 151] width 173 height 116
click at [589, 132] on span "Flex" at bounding box center [584, 128] width 38 height 16
click at [584, 160] on div "Incluido" at bounding box center [585, 166] width 49 height 17
click at [704, 313] on form "**********" at bounding box center [520, 262] width 445 height 126
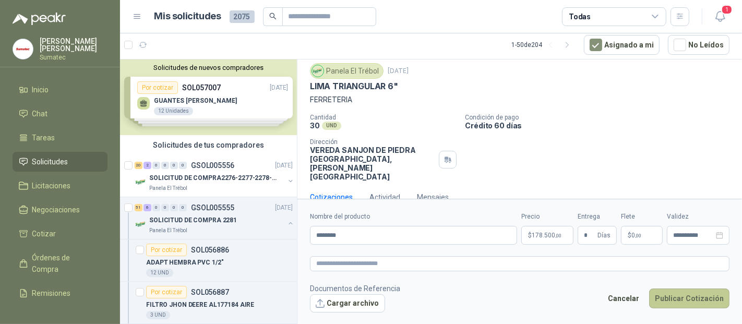
click at [682, 290] on button "Publicar Cotización" at bounding box center [689, 299] width 80 height 20
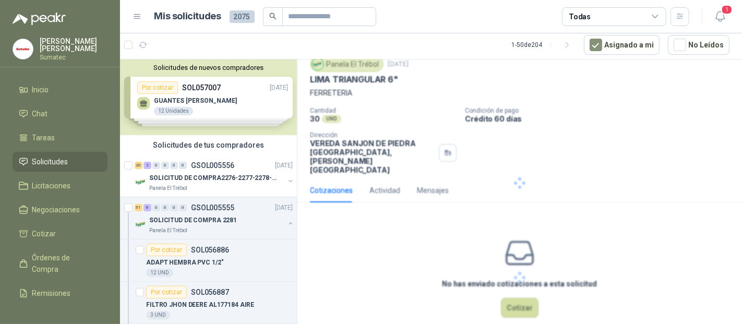
scroll to position [0, 0]
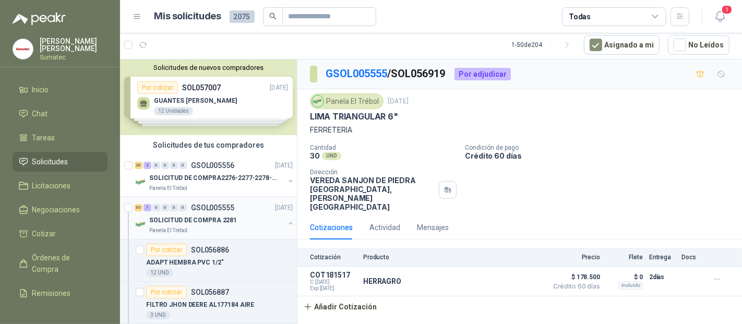
click at [199, 205] on p "GSOL005555" at bounding box center [212, 207] width 43 height 7
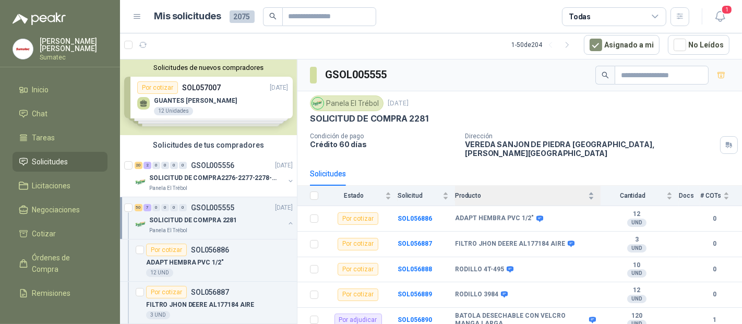
click at [484, 191] on div "Producto" at bounding box center [524, 196] width 139 height 10
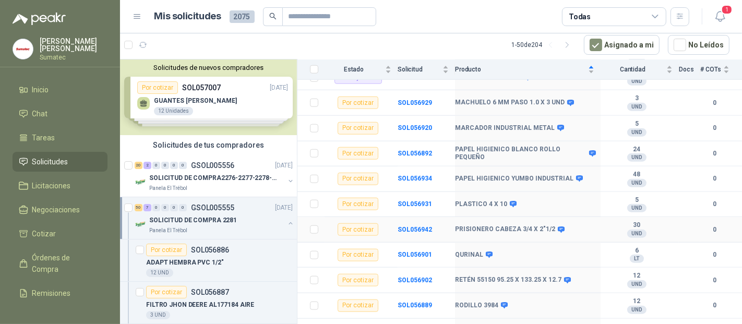
scroll to position [870, 0]
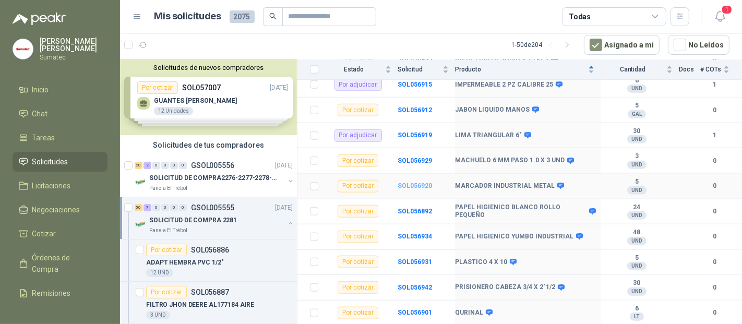
click at [417, 183] on b "SOL056920" at bounding box center [415, 185] width 34 height 7
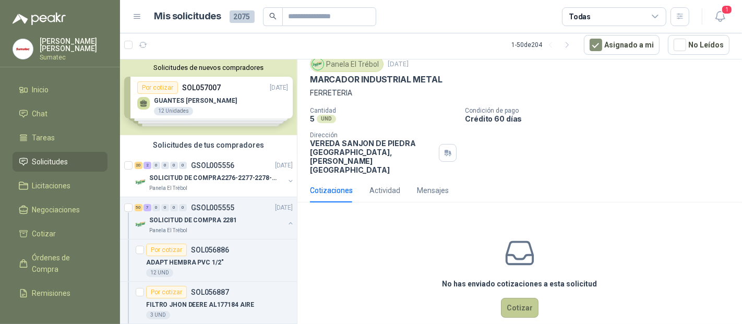
click at [511, 298] on button "Cotizar" at bounding box center [520, 308] width 38 height 20
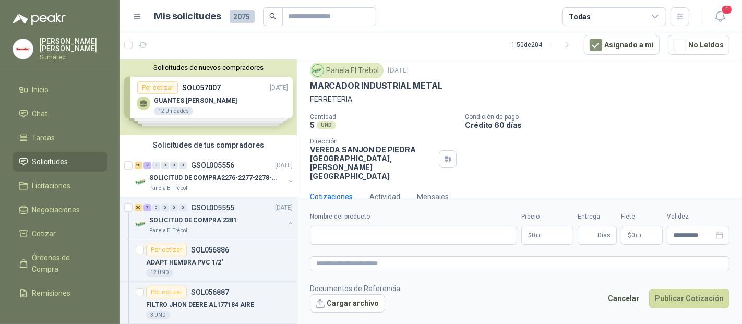
scroll to position [30, 0]
click at [364, 228] on input "Nombre del producto" at bounding box center [413, 235] width 207 height 19
click at [565, 236] on p "$ 0 ,00" at bounding box center [547, 235] width 52 height 19
click at [371, 239] on input "*****" at bounding box center [413, 235] width 207 height 19
drag, startPoint x: 358, startPoint y: 237, endPoint x: 153, endPoint y: 237, distance: 204.6
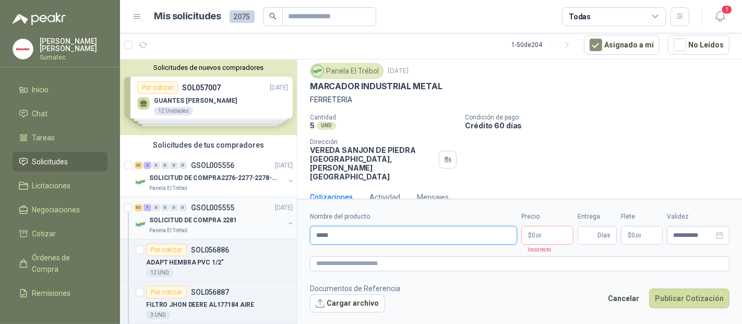
click at [173, 237] on div "Solicitudes de nuevos compradores Por cotizar SOL057007 [DATE] GUANTES [PERSON_…" at bounding box center [431, 192] width 622 height 266
type input "*********"
click at [557, 234] on p "$ 0 ,00" at bounding box center [547, 235] width 52 height 19
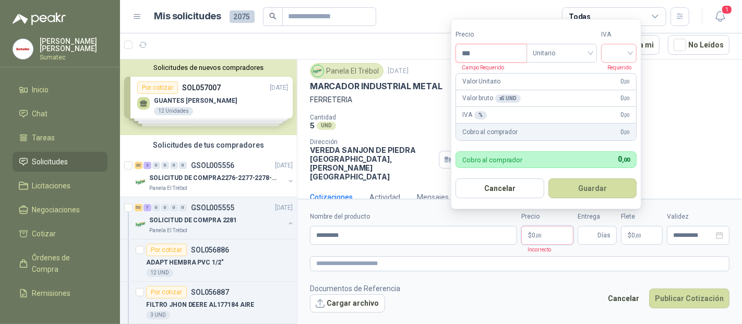
click at [485, 53] on input "***" at bounding box center [491, 53] width 70 height 18
type input "********"
click at [631, 55] on input "search" at bounding box center [619, 52] width 23 height 16
click at [616, 75] on div "19%" at bounding box center [621, 75] width 19 height 11
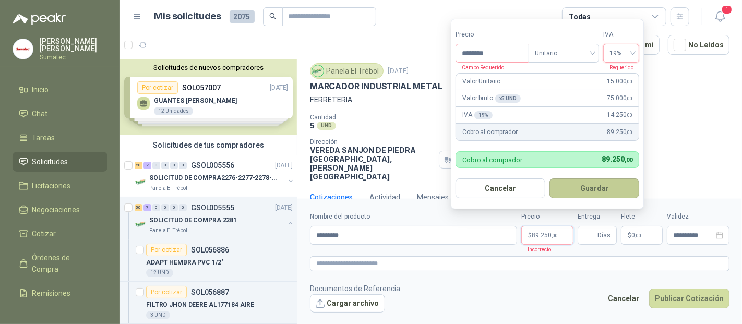
click at [592, 193] on button "Guardar" at bounding box center [595, 189] width 90 height 20
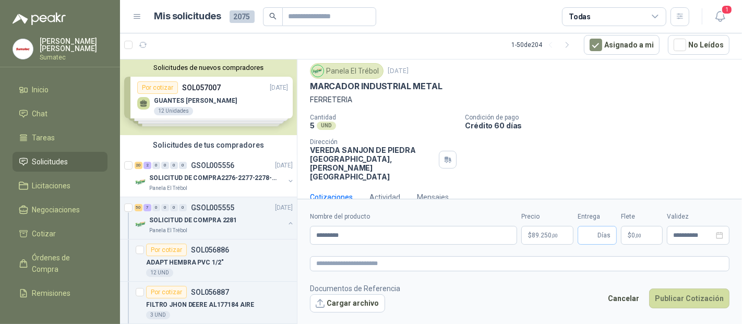
click at [600, 232] on span "Días" at bounding box center [604, 236] width 13 height 18
type input "*"
click at [644, 229] on p "$ 0 ,00" at bounding box center [642, 235] width 42 height 19
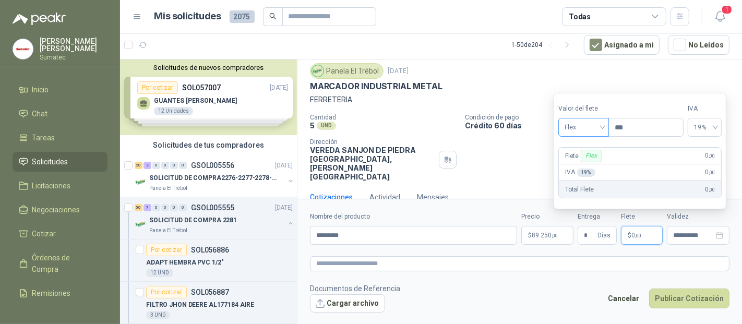
click at [593, 132] on span "Flex" at bounding box center [584, 128] width 38 height 16
click at [588, 162] on div "Incluido" at bounding box center [585, 166] width 36 height 11
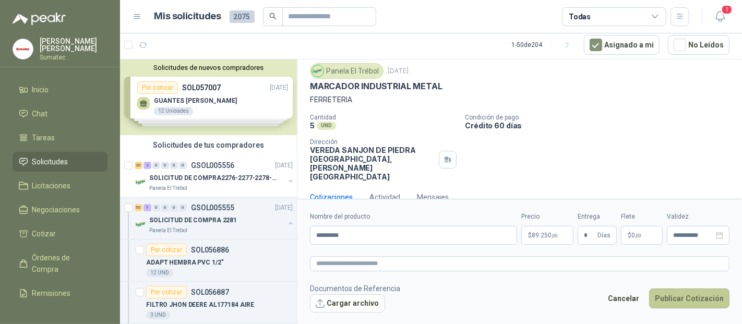
click at [704, 302] on button "Publicar Cotización" at bounding box center [689, 299] width 80 height 20
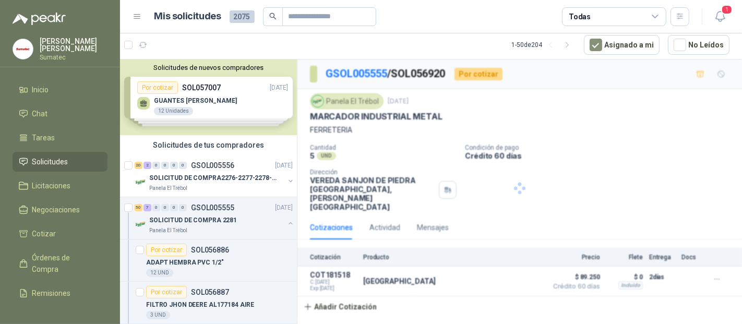
scroll to position [0, 0]
click at [211, 205] on p "GSOL005555" at bounding box center [212, 207] width 43 height 7
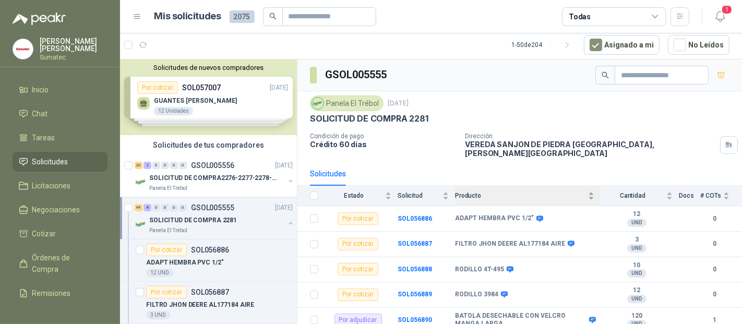
click at [491, 194] on div "Producto" at bounding box center [524, 196] width 139 height 10
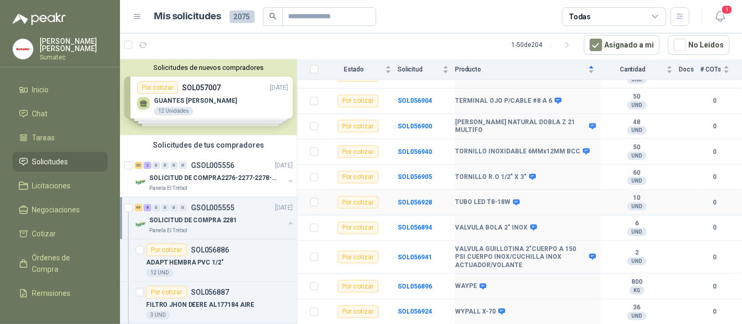
scroll to position [1347, 0]
click at [410, 315] on b "SOL056924" at bounding box center [415, 311] width 34 height 7
click at [410, 314] on b "SOL056924" at bounding box center [415, 311] width 34 height 7
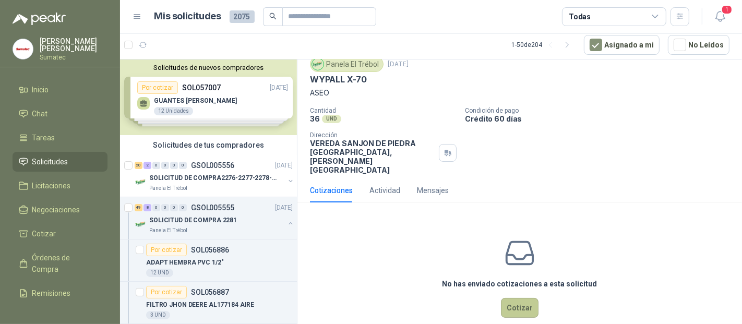
click at [516, 298] on button "Cotizar" at bounding box center [520, 308] width 38 height 20
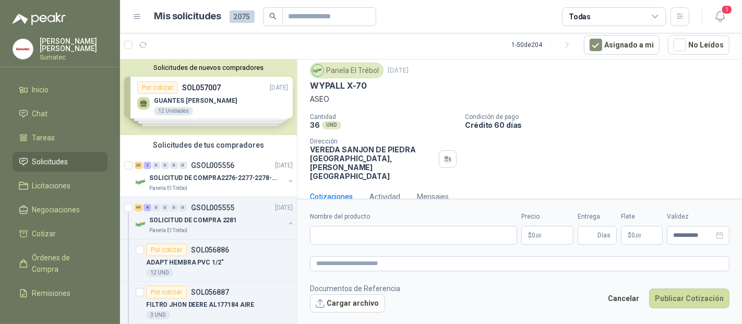
scroll to position [30, 0]
click at [304, 222] on form "**********" at bounding box center [520, 262] width 445 height 126
click at [335, 236] on input "Nombre del producto" at bounding box center [413, 235] width 207 height 19
type input "***"
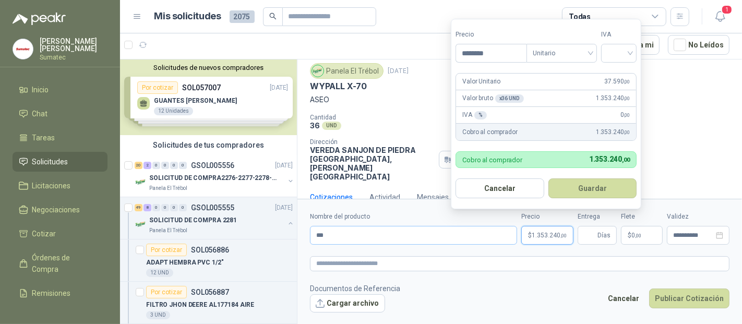
type input "********"
click at [629, 73] on div "19%" at bounding box center [621, 75] width 19 height 11
click at [599, 187] on button "Guardar" at bounding box center [595, 189] width 90 height 20
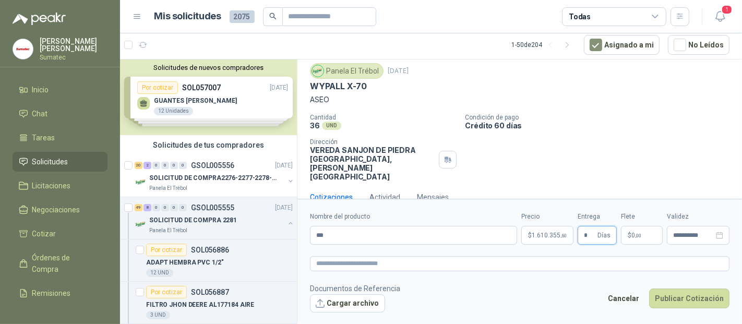
type input "*"
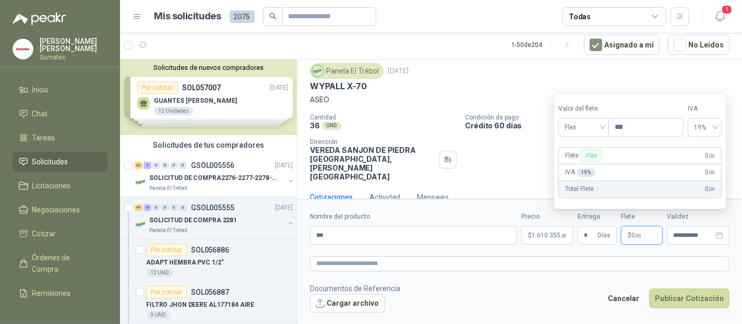
click at [630, 239] on p "$ 0 ,00" at bounding box center [642, 235] width 42 height 19
click at [592, 130] on span "Flex" at bounding box center [584, 128] width 38 height 16
click at [575, 166] on div "Incluido" at bounding box center [585, 166] width 36 height 11
click at [706, 299] on button "Publicar Cotización" at bounding box center [689, 299] width 80 height 20
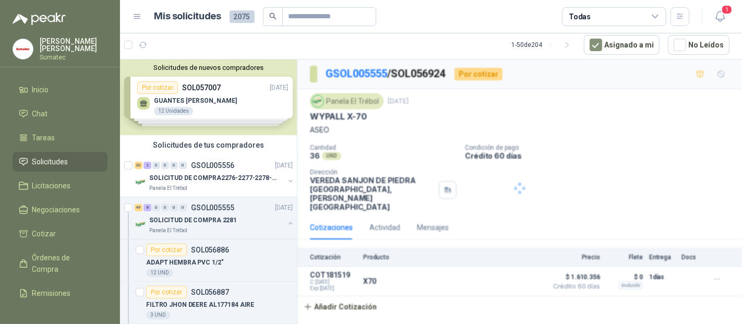
scroll to position [0, 0]
click at [191, 206] on p "GSOL005555" at bounding box center [212, 207] width 43 height 7
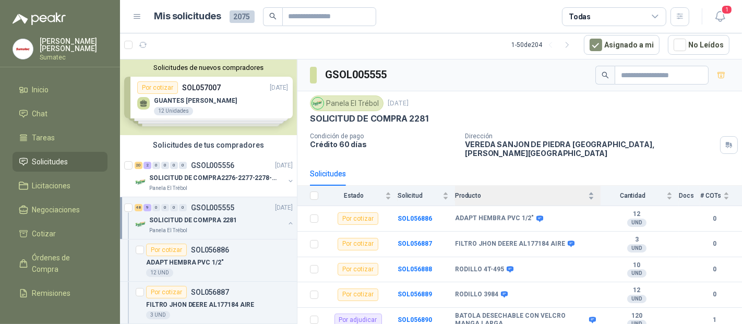
click at [495, 191] on div "Producto" at bounding box center [524, 196] width 139 height 10
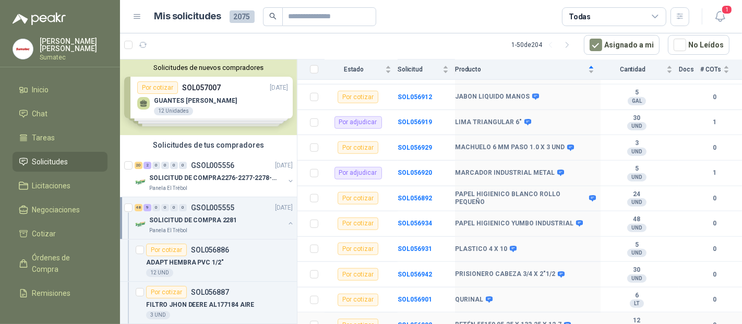
scroll to position [650, 0]
